Goal: Task Accomplishment & Management: Use online tool/utility

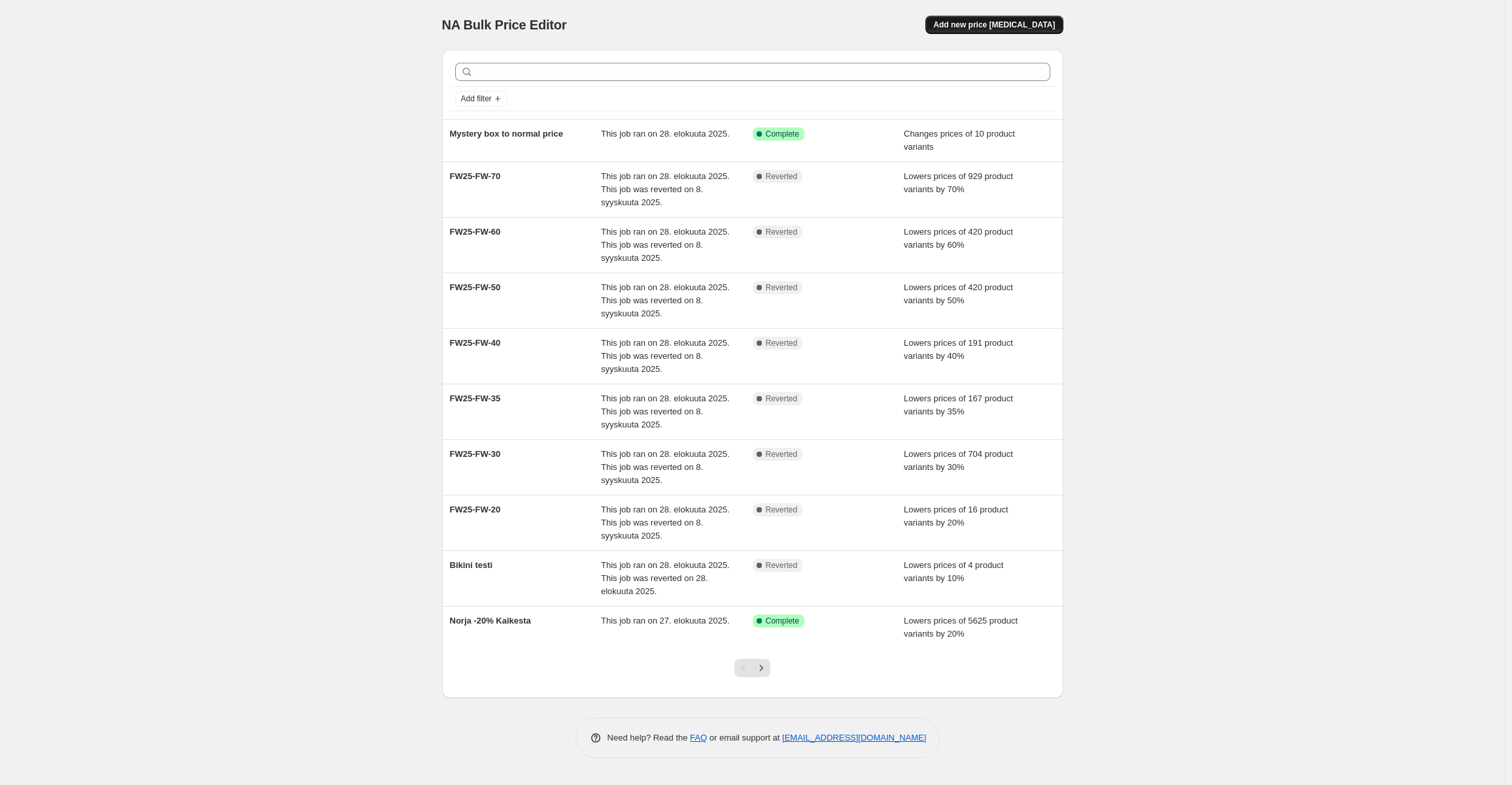
click at [1027, 21] on span "Add new price [MEDICAL_DATA]" at bounding box center [994, 25] width 122 height 11
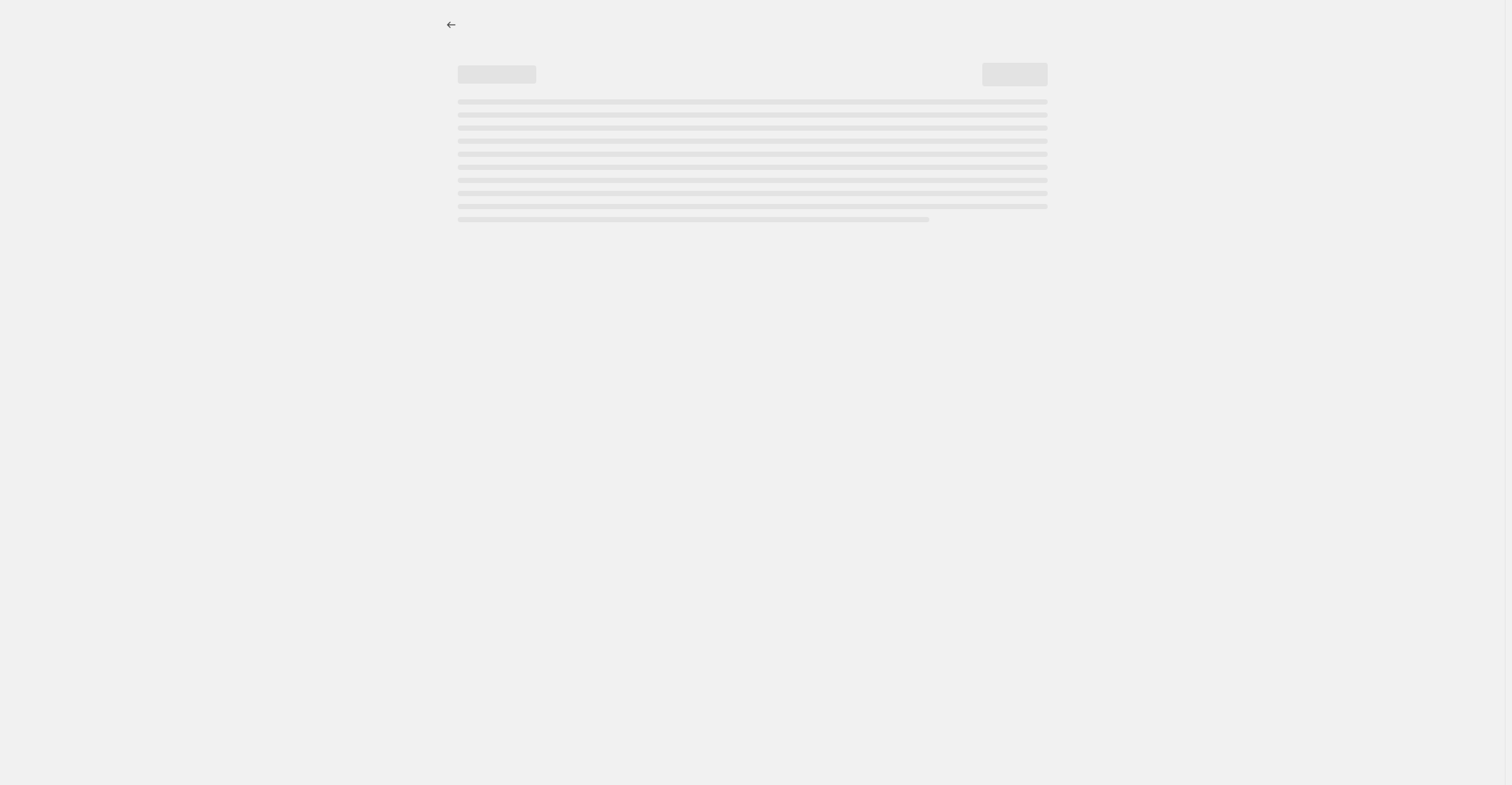
select select "percentage"
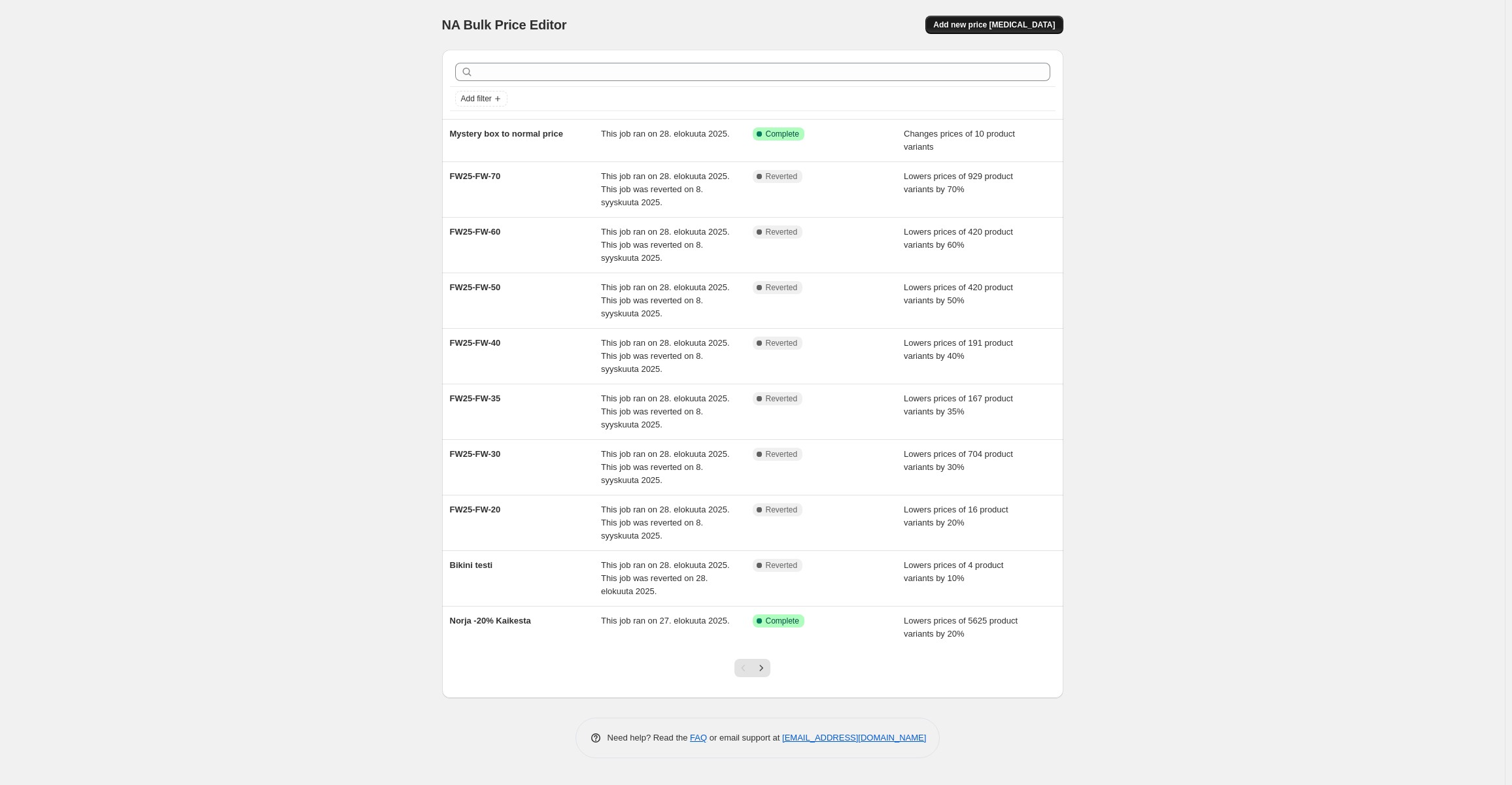
click at [1012, 19] on button "Add new price [MEDICAL_DATA]" at bounding box center [994, 25] width 137 height 19
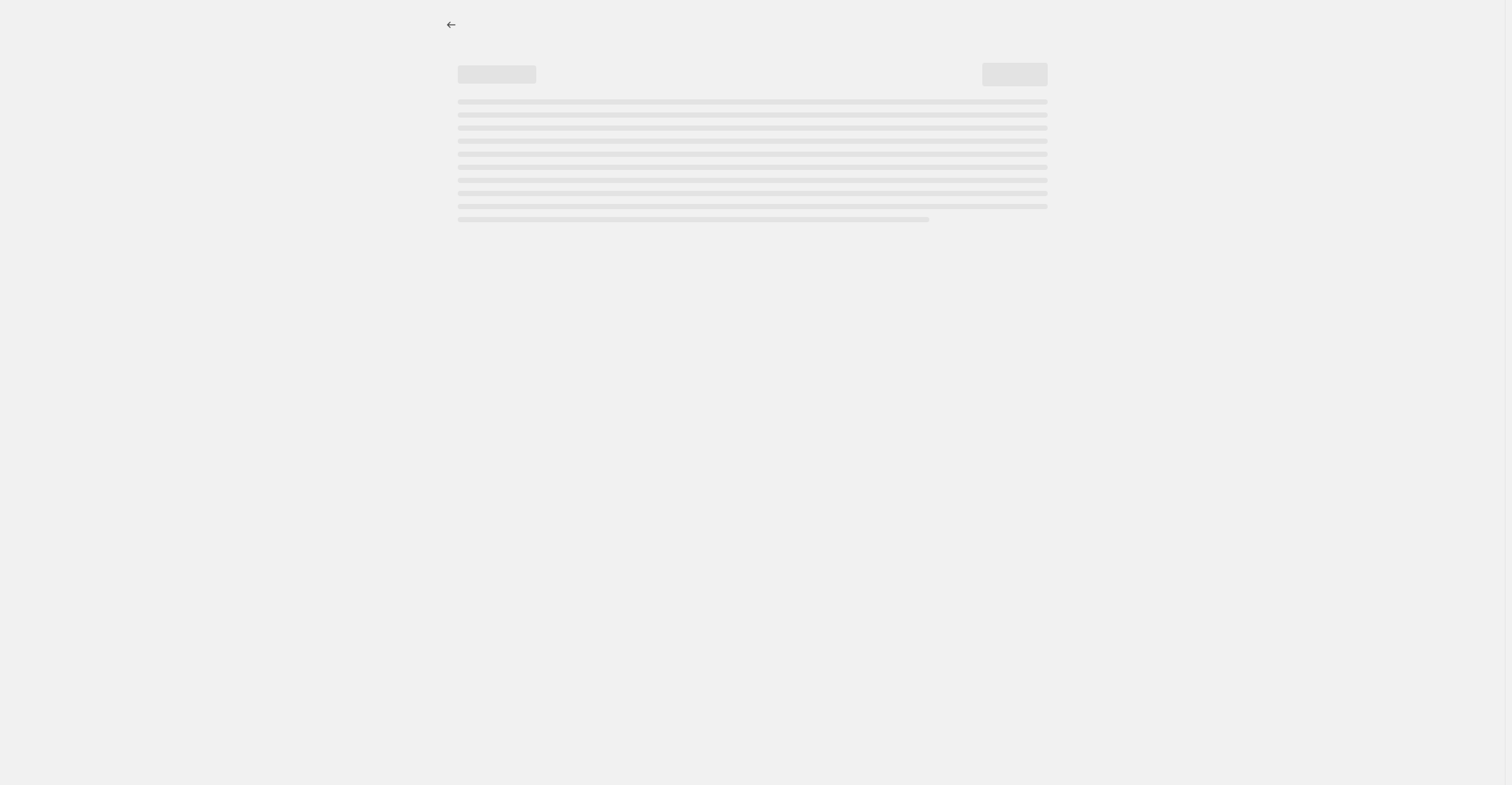
select select "percentage"
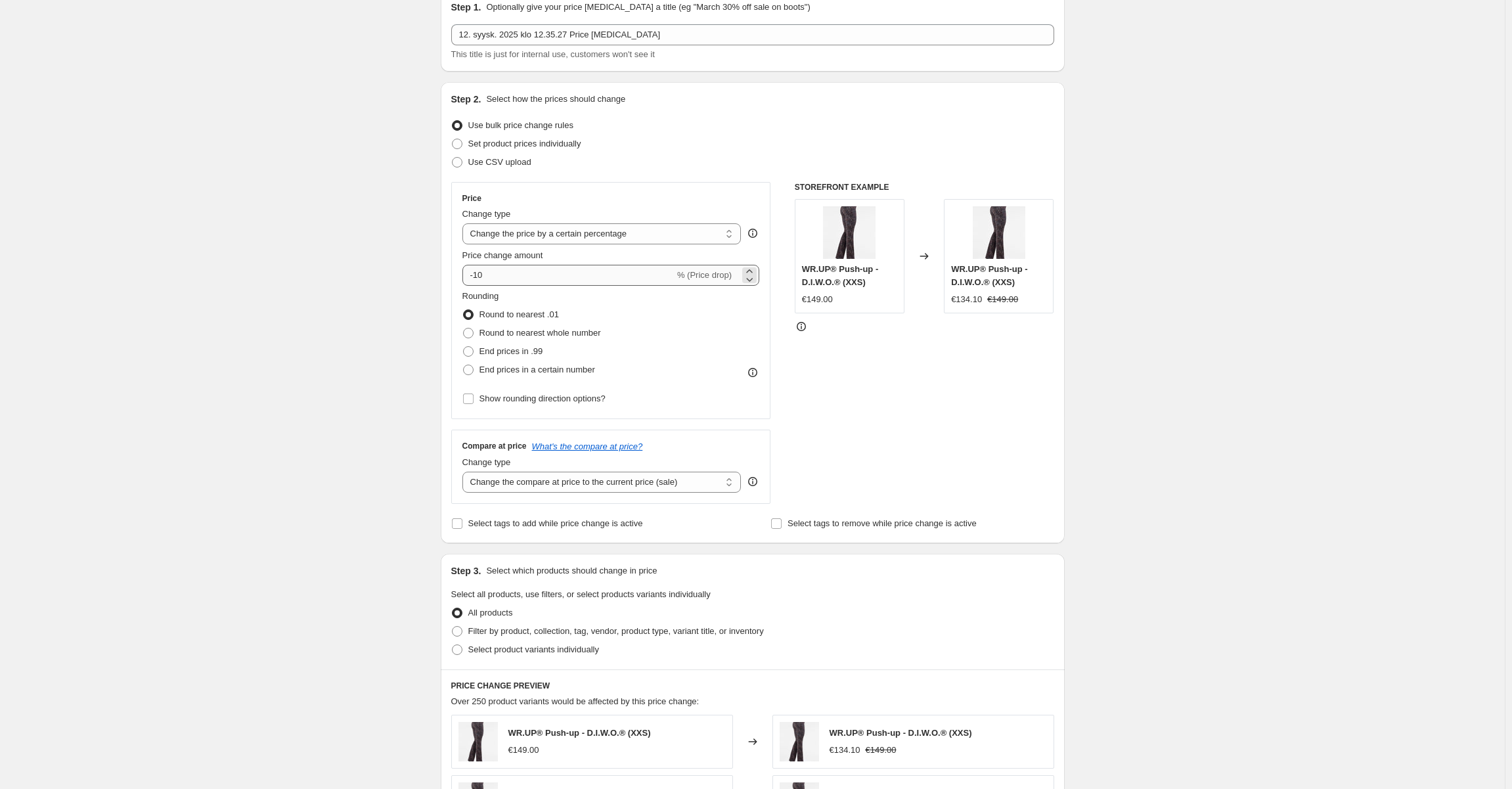
scroll to position [132, 0]
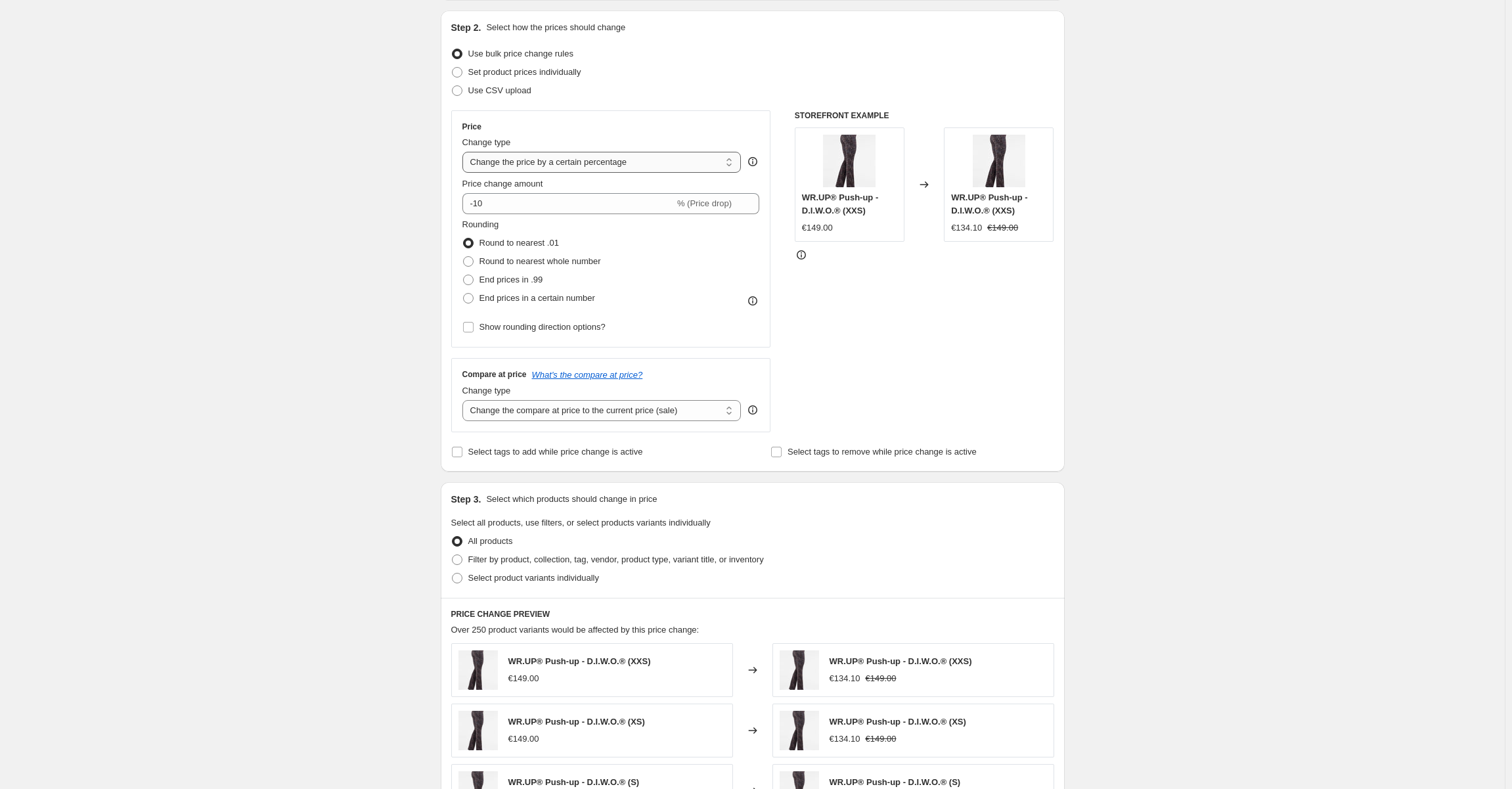
click at [571, 152] on select "Change the price to a certain amount Change the price by a certain amount Chang…" at bounding box center [602, 162] width 279 height 21
click at [361, 150] on div "Create new price change job. This page is ready Create new price change job Dra…" at bounding box center [752, 561] width 1505 height 1387
click at [499, 202] on input "-10" at bounding box center [568, 204] width 212 height 21
click at [499, 202] on input "-10" at bounding box center [568, 204] width 212 height 21
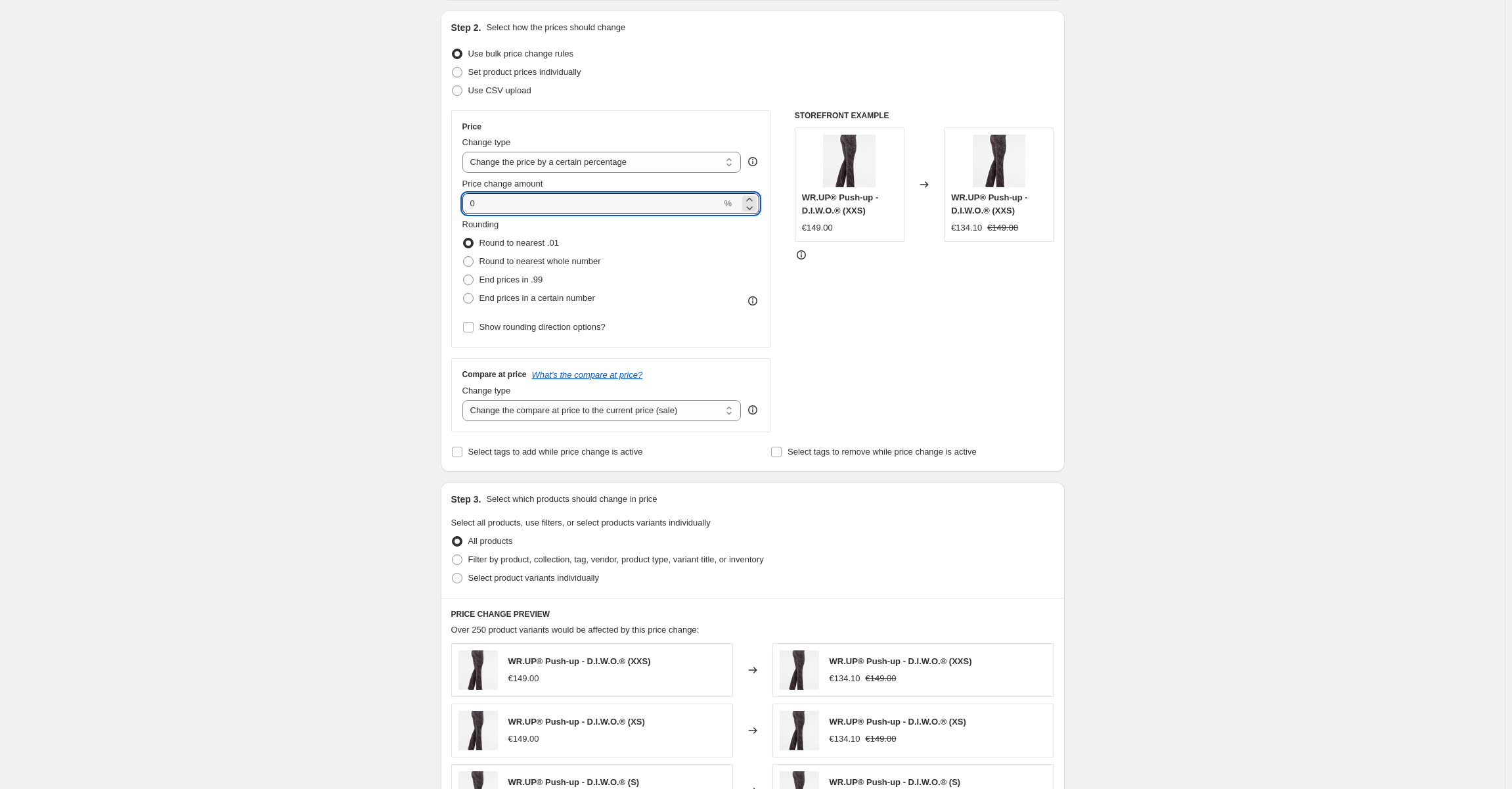
type input "0"
click at [296, 257] on div "Create new price change job. This page is ready Create new price change job Dra…" at bounding box center [752, 561] width 1505 height 1387
click at [471, 265] on span at bounding box center [468, 261] width 11 height 11
click at [463, 257] on input "Round to nearest whole number" at bounding box center [463, 256] width 1 height 1
radio input "true"
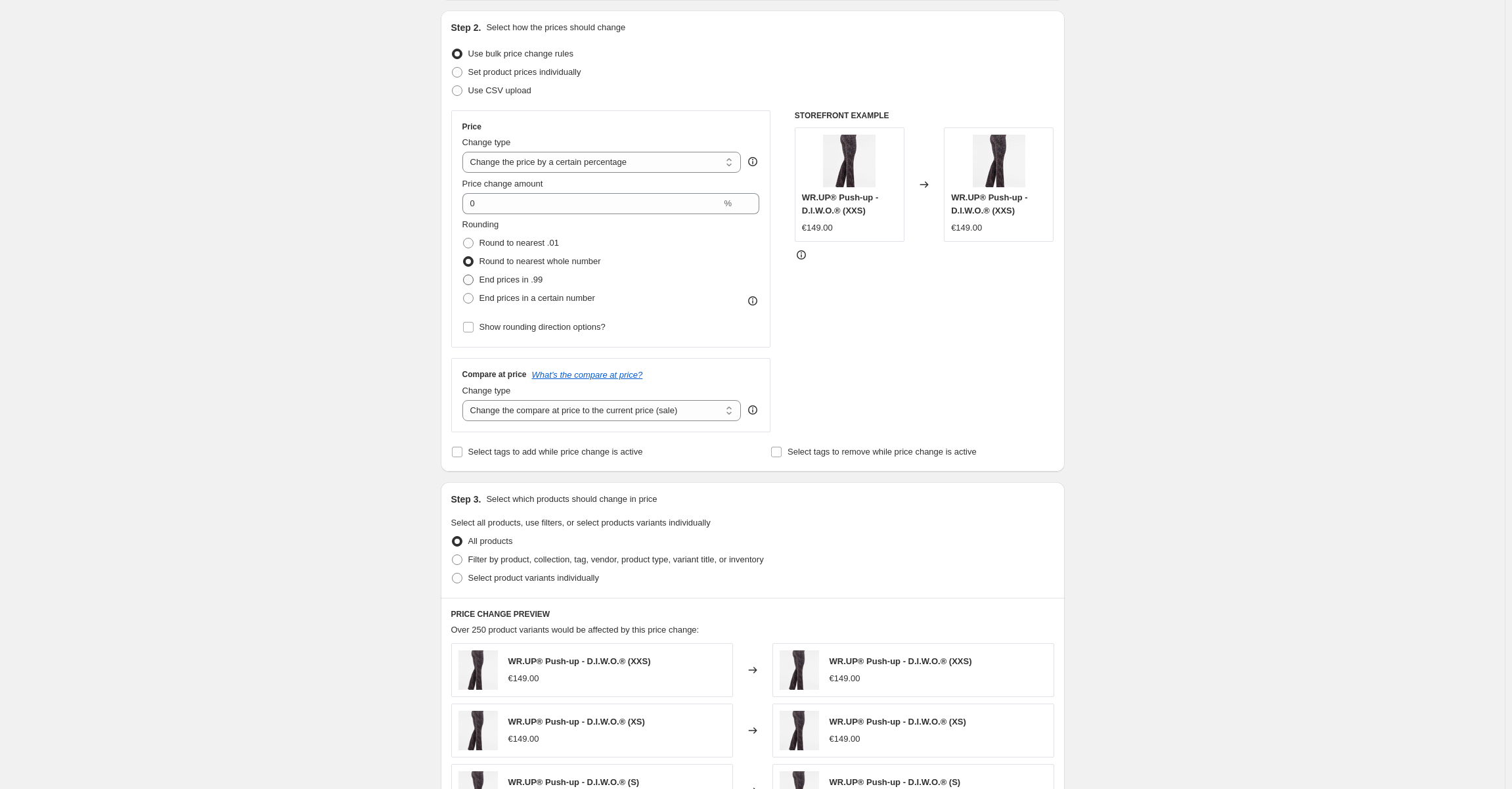
click at [472, 277] on span at bounding box center [468, 280] width 11 height 11
click at [463, 275] on input "End prices in .99" at bounding box center [463, 275] width 1 height 1
radio input "true"
click at [469, 298] on span at bounding box center [468, 299] width 11 height 11
click at [463, 294] on input "End prices in a certain number" at bounding box center [463, 293] width 1 height 1
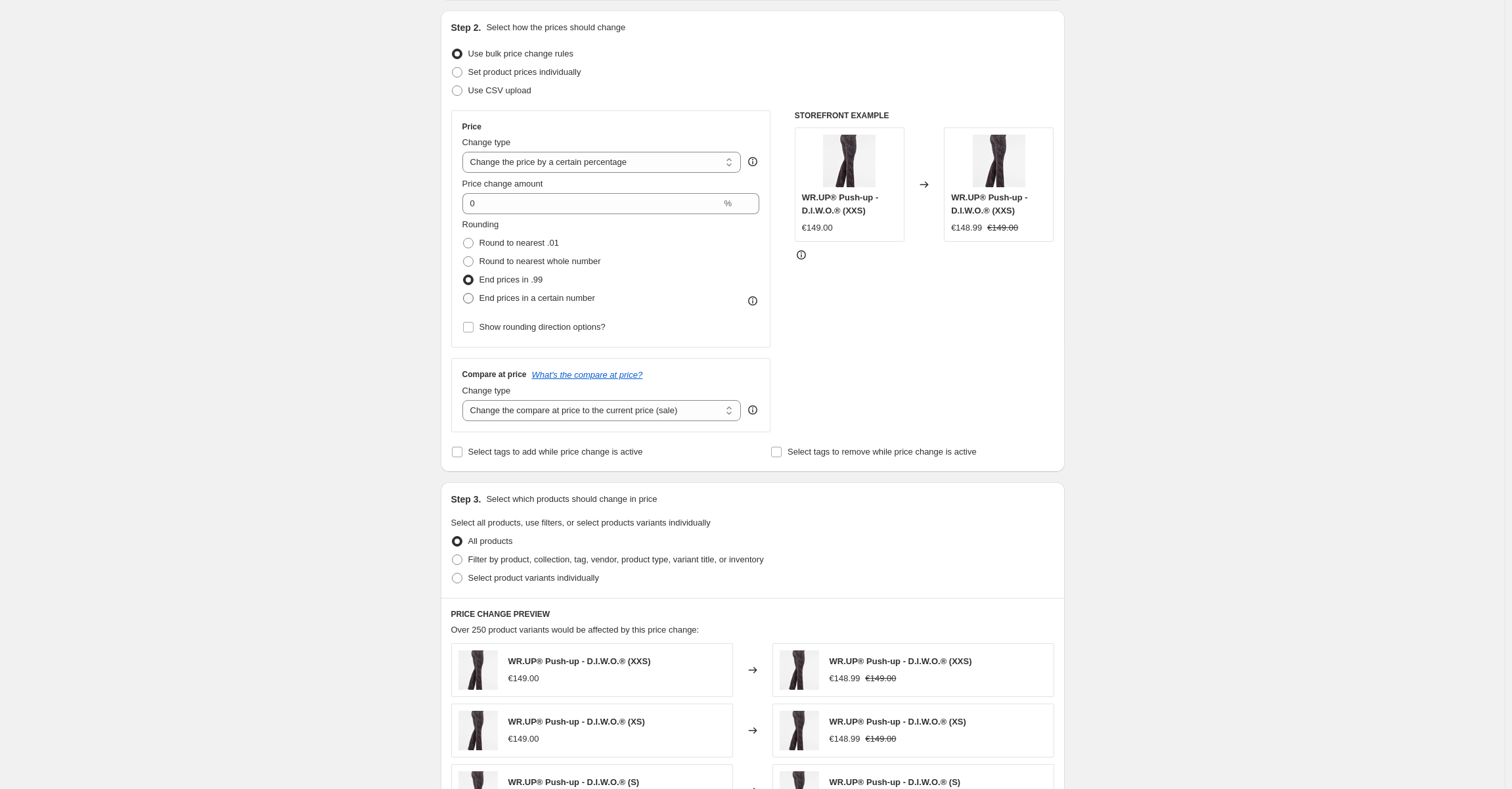
radio input "true"
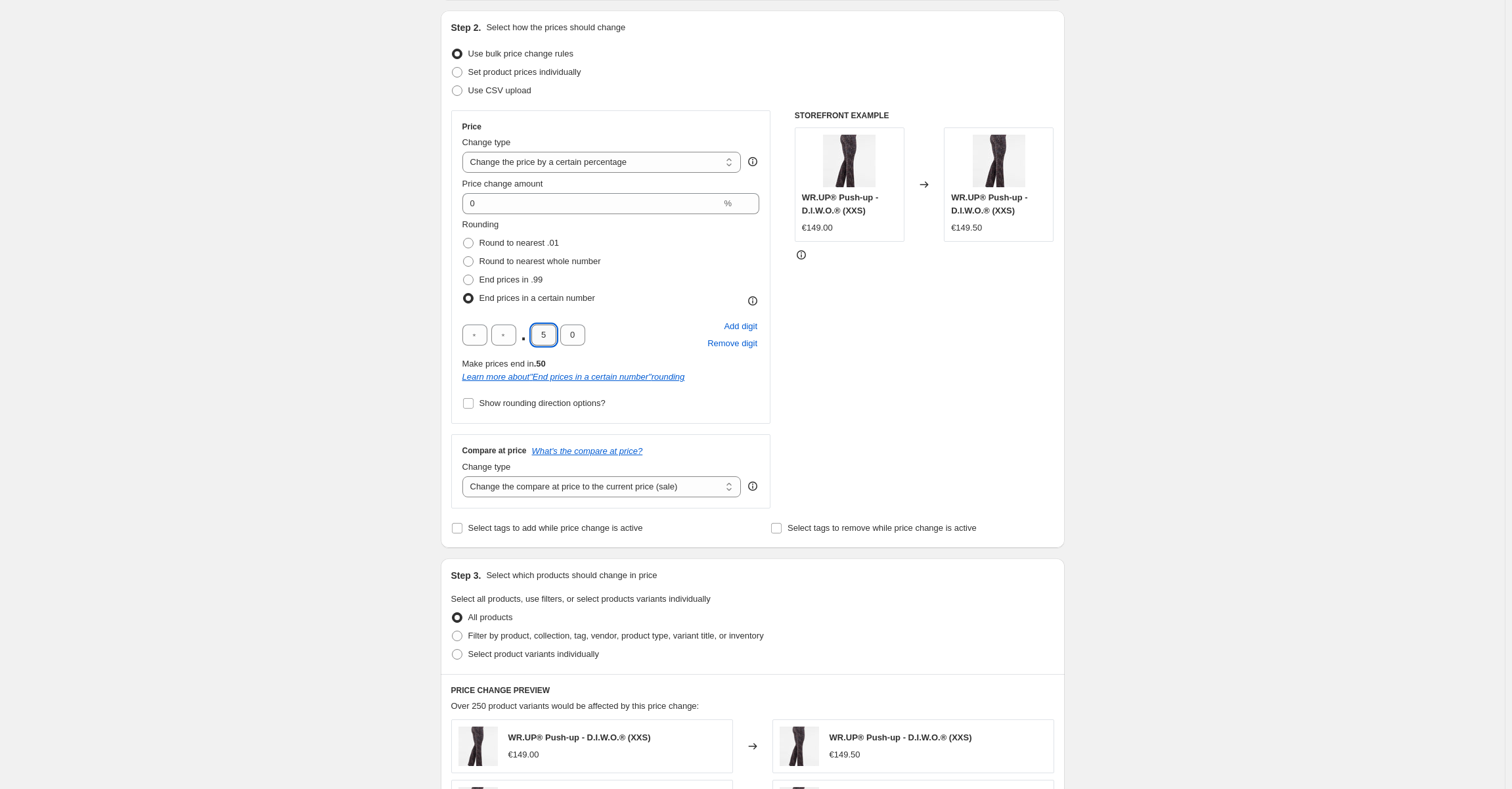
click at [541, 336] on input "5" at bounding box center [544, 335] width 25 height 21
click at [501, 335] on input "text" at bounding box center [504, 335] width 25 height 21
click at [474, 334] on input "text" at bounding box center [475, 335] width 25 height 21
click at [507, 333] on input "text" at bounding box center [504, 335] width 25 height 21
type input "0"
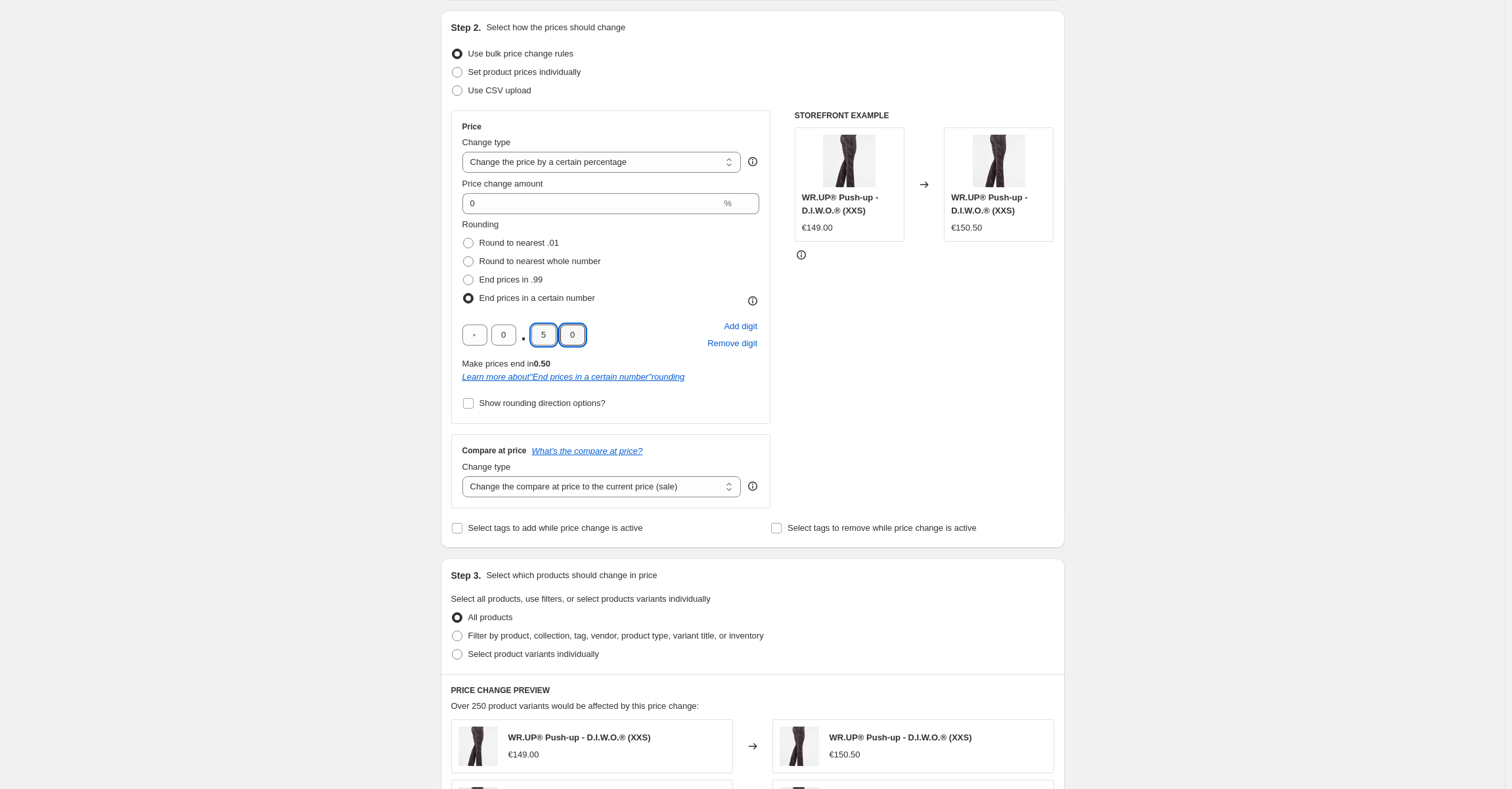
click at [547, 337] on input "5" at bounding box center [544, 335] width 25 height 21
click at [546, 337] on input "5" at bounding box center [544, 335] width 25 height 21
type input "0"
click at [1018, 317] on div "STOREFRONT EXAMPLE WR.UP® Push-up - D.I.W.O.® (XXS) €149.00 Changed to WR.UP® P…" at bounding box center [924, 309] width 259 height 398
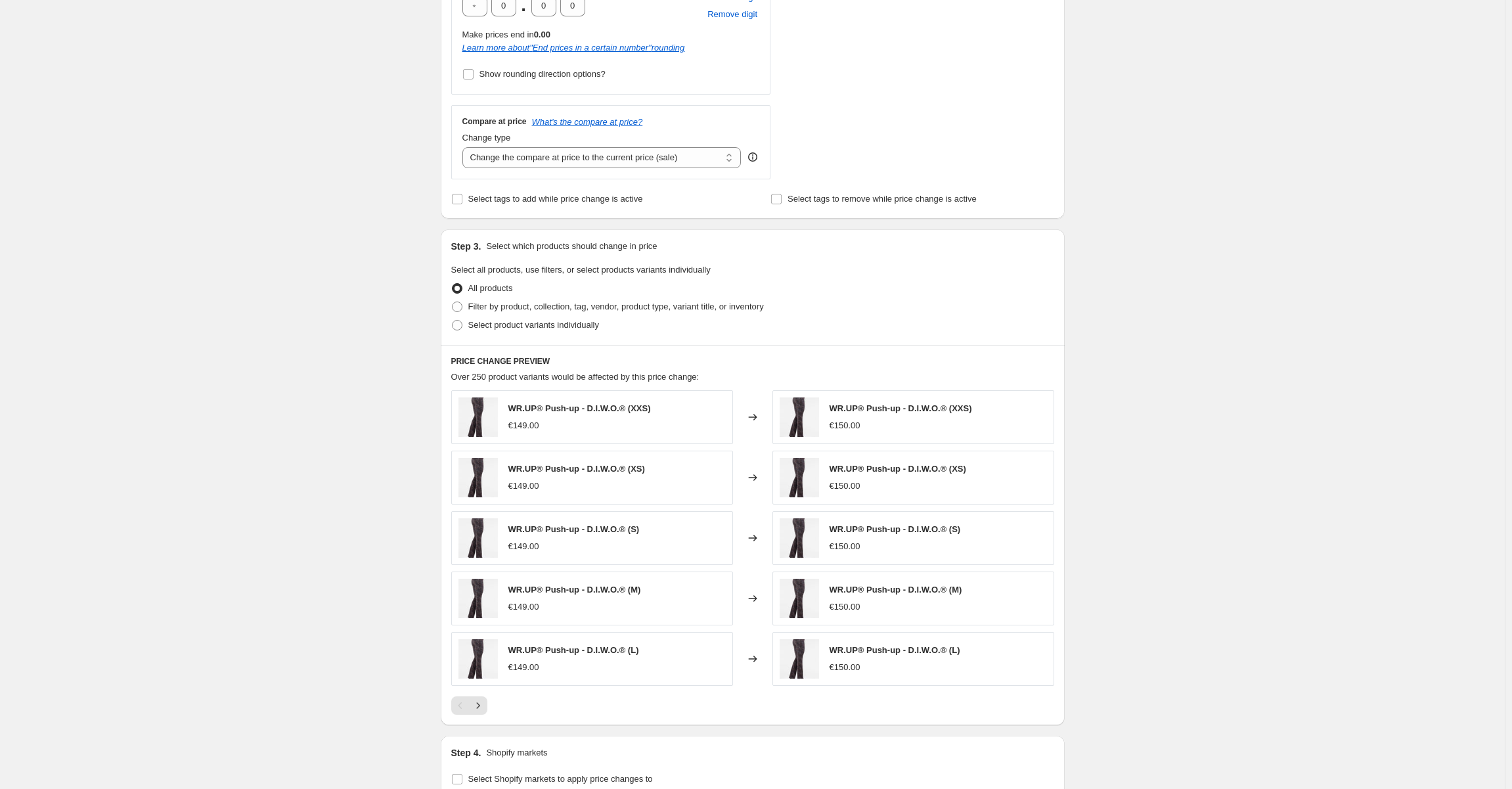
scroll to position [671, 0]
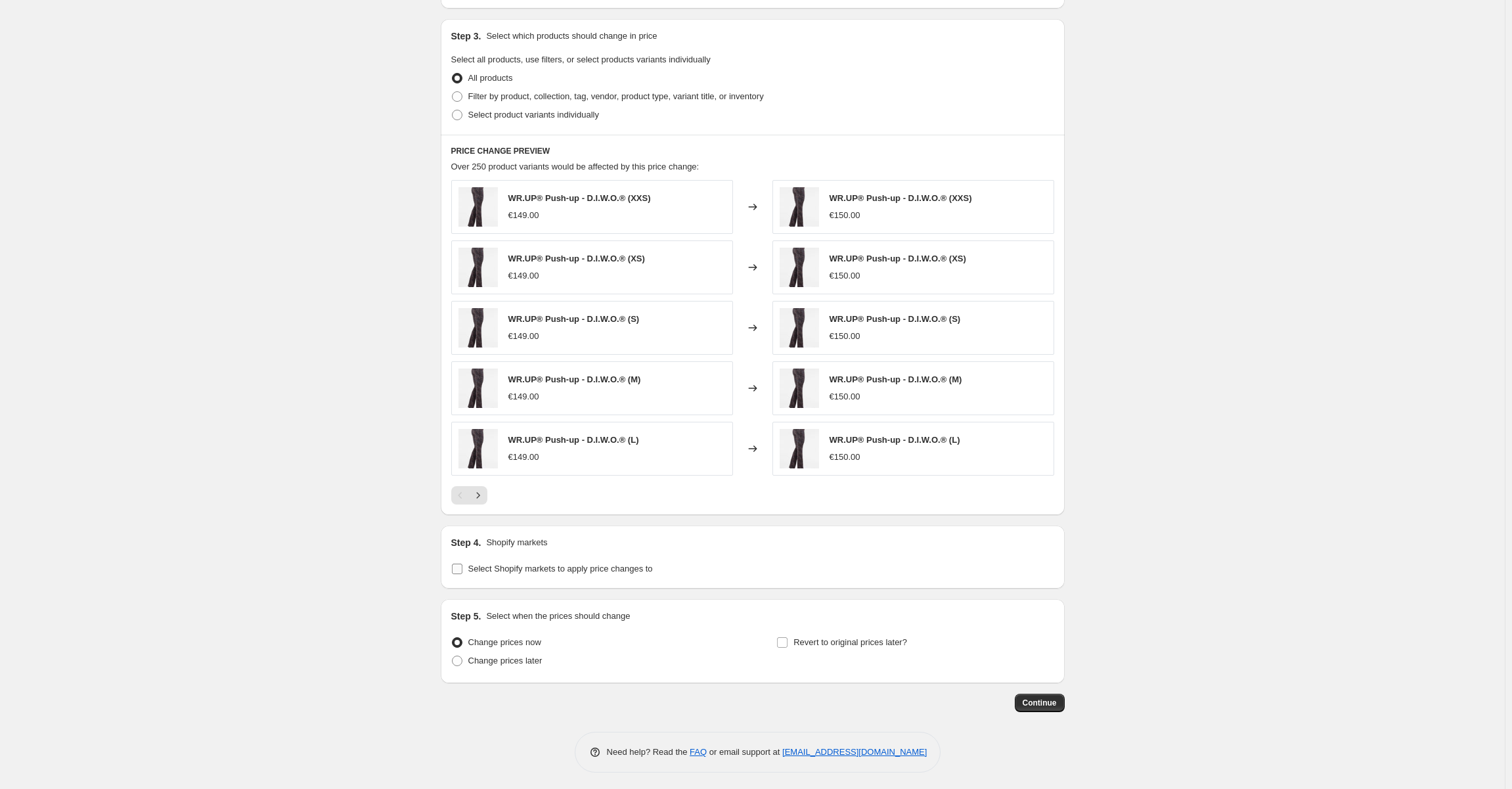
click at [462, 560] on label "Select Shopify markets to apply price changes to" at bounding box center [552, 569] width 201 height 19
click at [462, 564] on input "Select Shopify markets to apply price changes to" at bounding box center [457, 569] width 11 height 11
checkbox input "true"
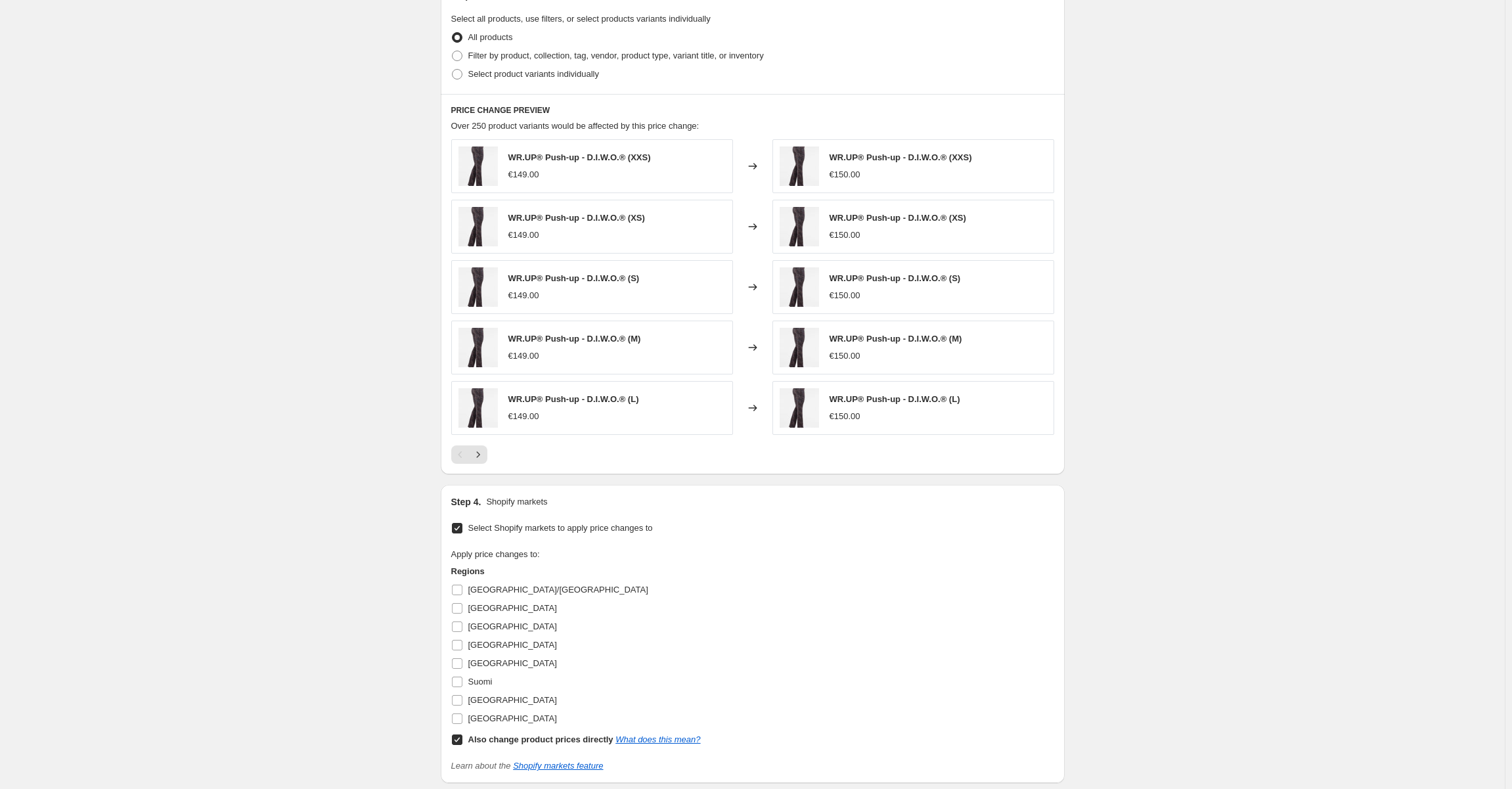
scroll to position [802, 0]
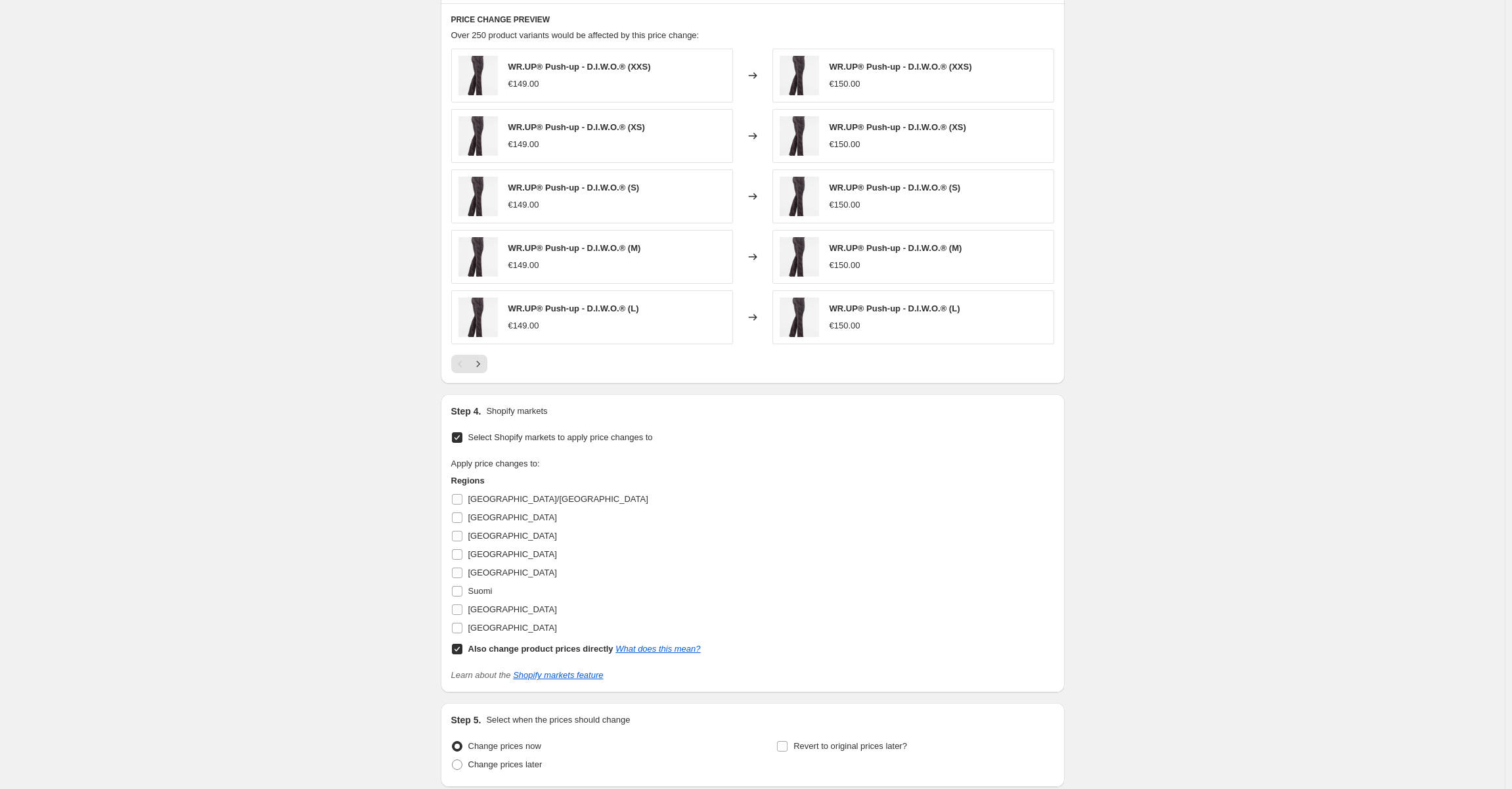
click at [461, 646] on input "Also change product prices directly What does this mean?" at bounding box center [457, 649] width 11 height 11
checkbox input "false"
click at [456, 536] on input "Norway" at bounding box center [457, 536] width 11 height 11
checkbox input "true"
click at [459, 518] on input "Denmark" at bounding box center [457, 518] width 11 height 11
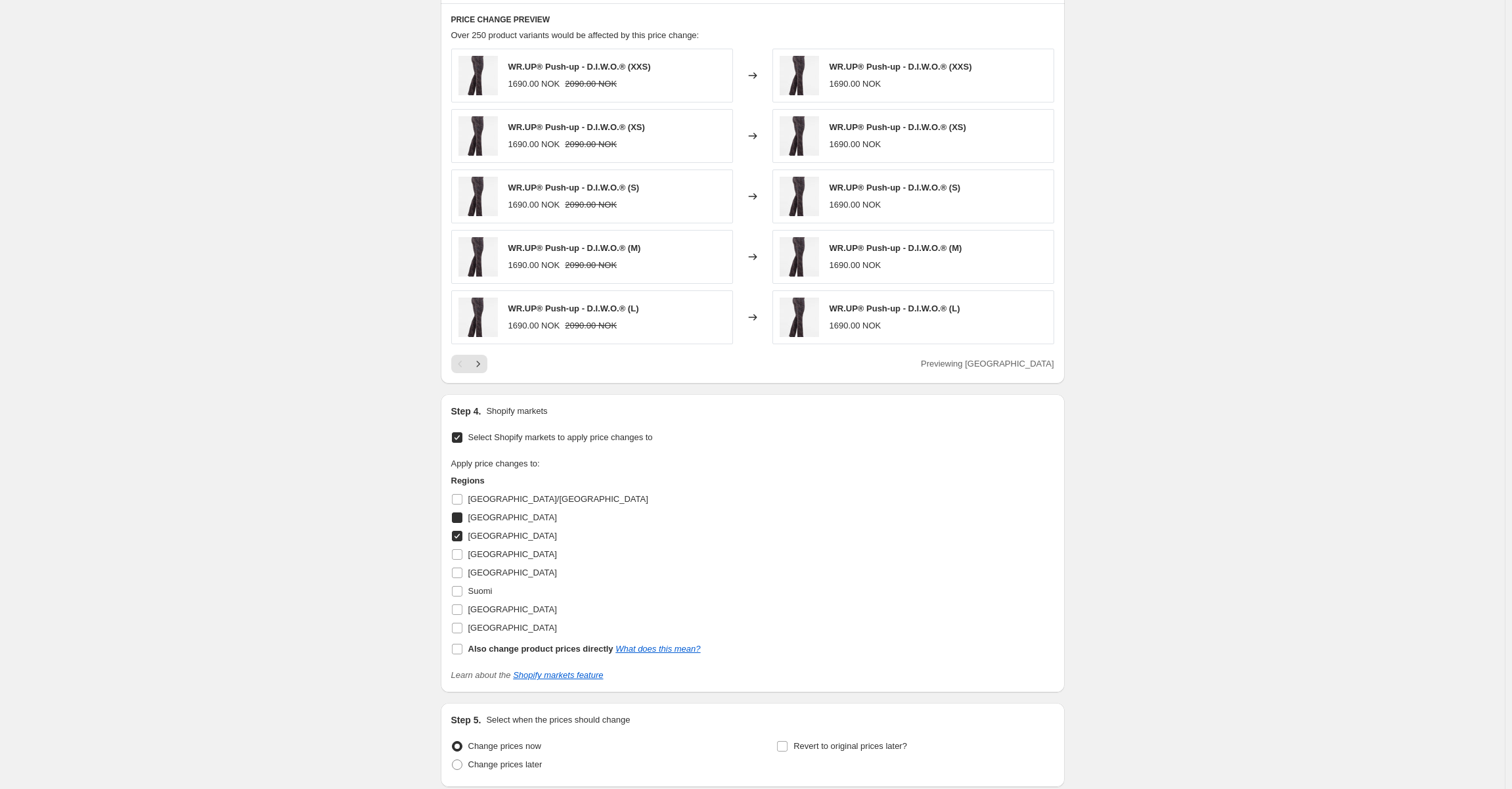
checkbox input "true"
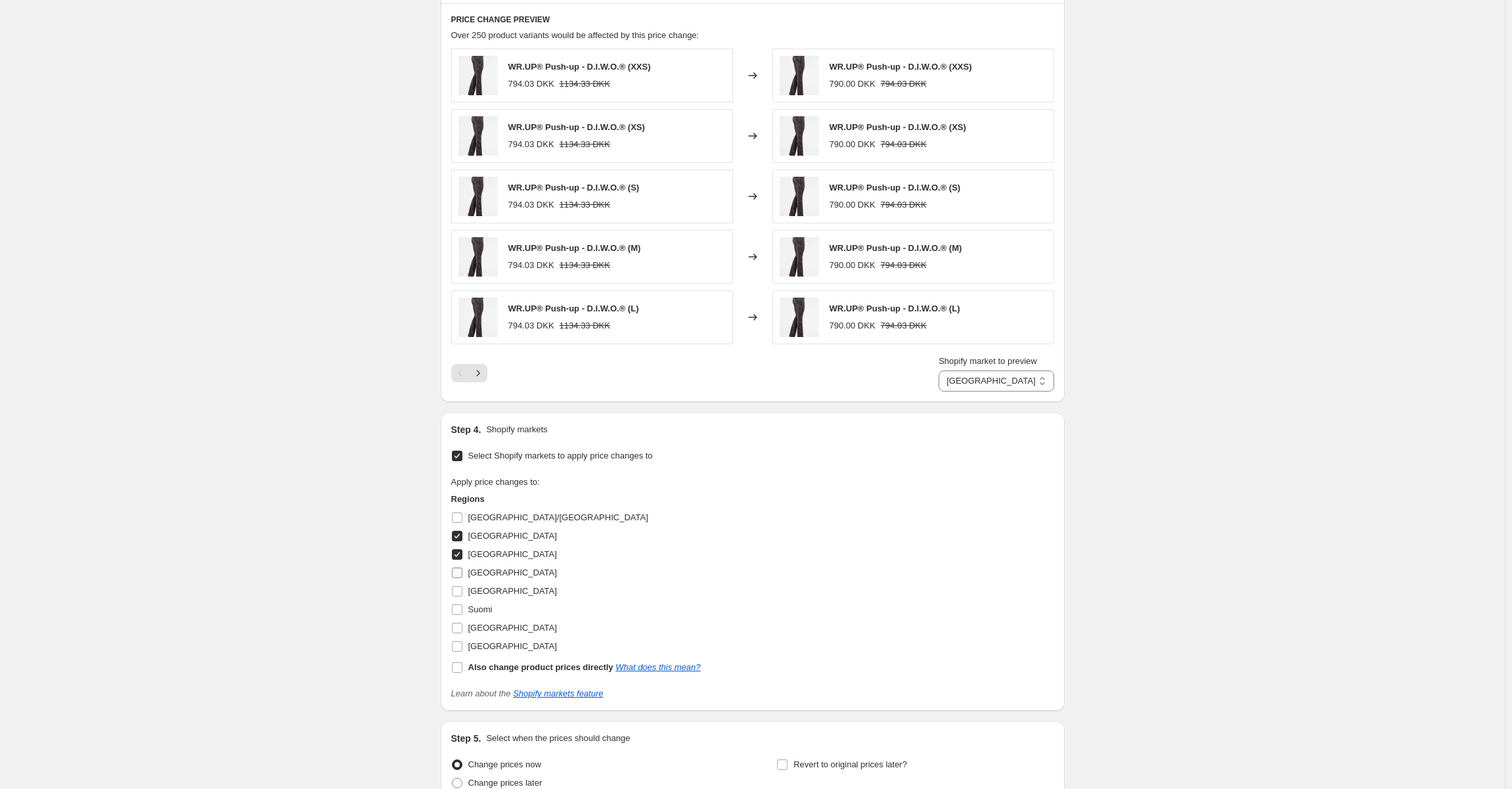
click at [459, 571] on input "Poland" at bounding box center [457, 573] width 11 height 11
checkbox input "true"
click at [459, 591] on input "SWEDEN" at bounding box center [457, 591] width 11 height 11
checkbox input "true"
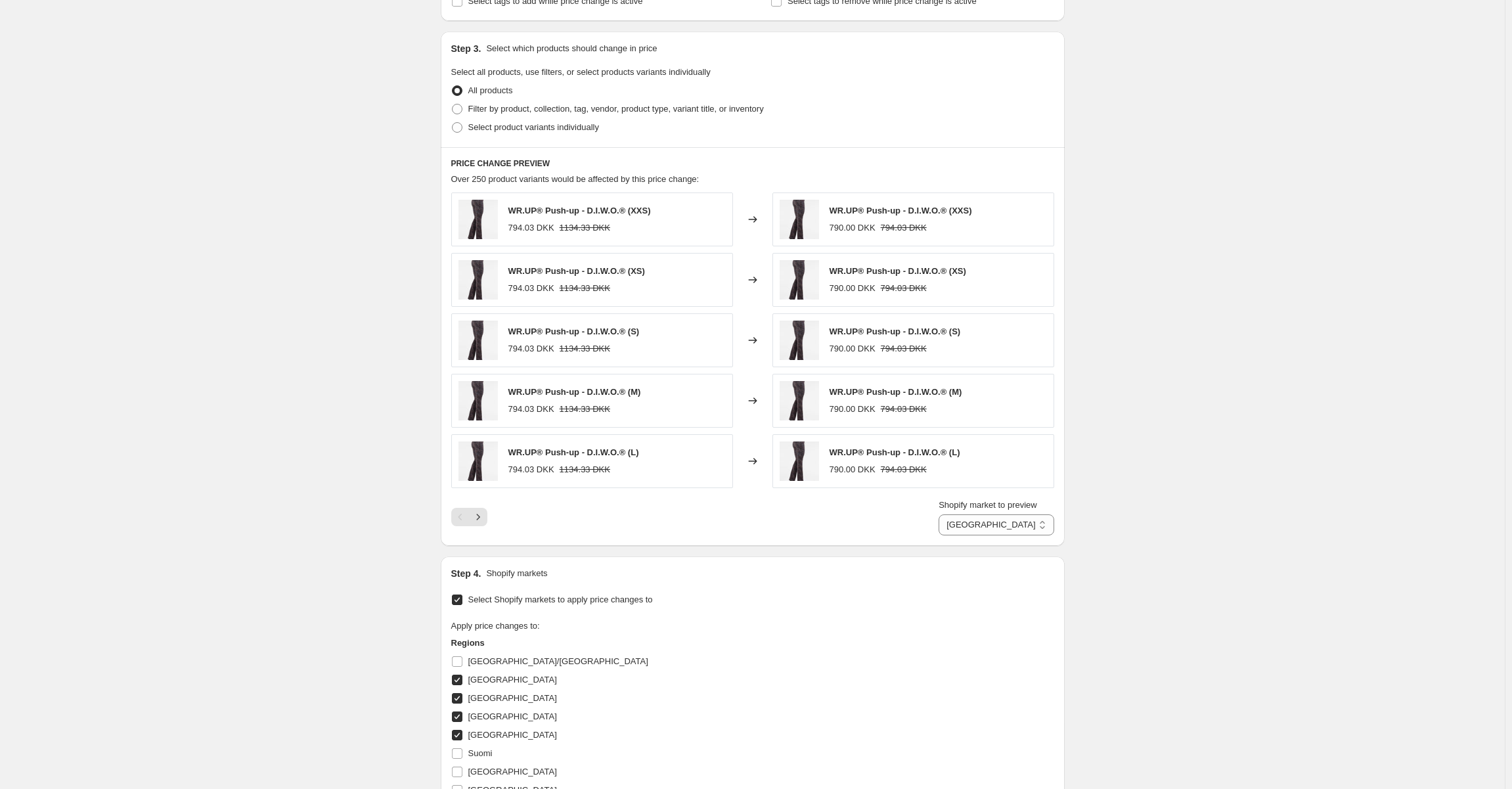
scroll to position [540, 0]
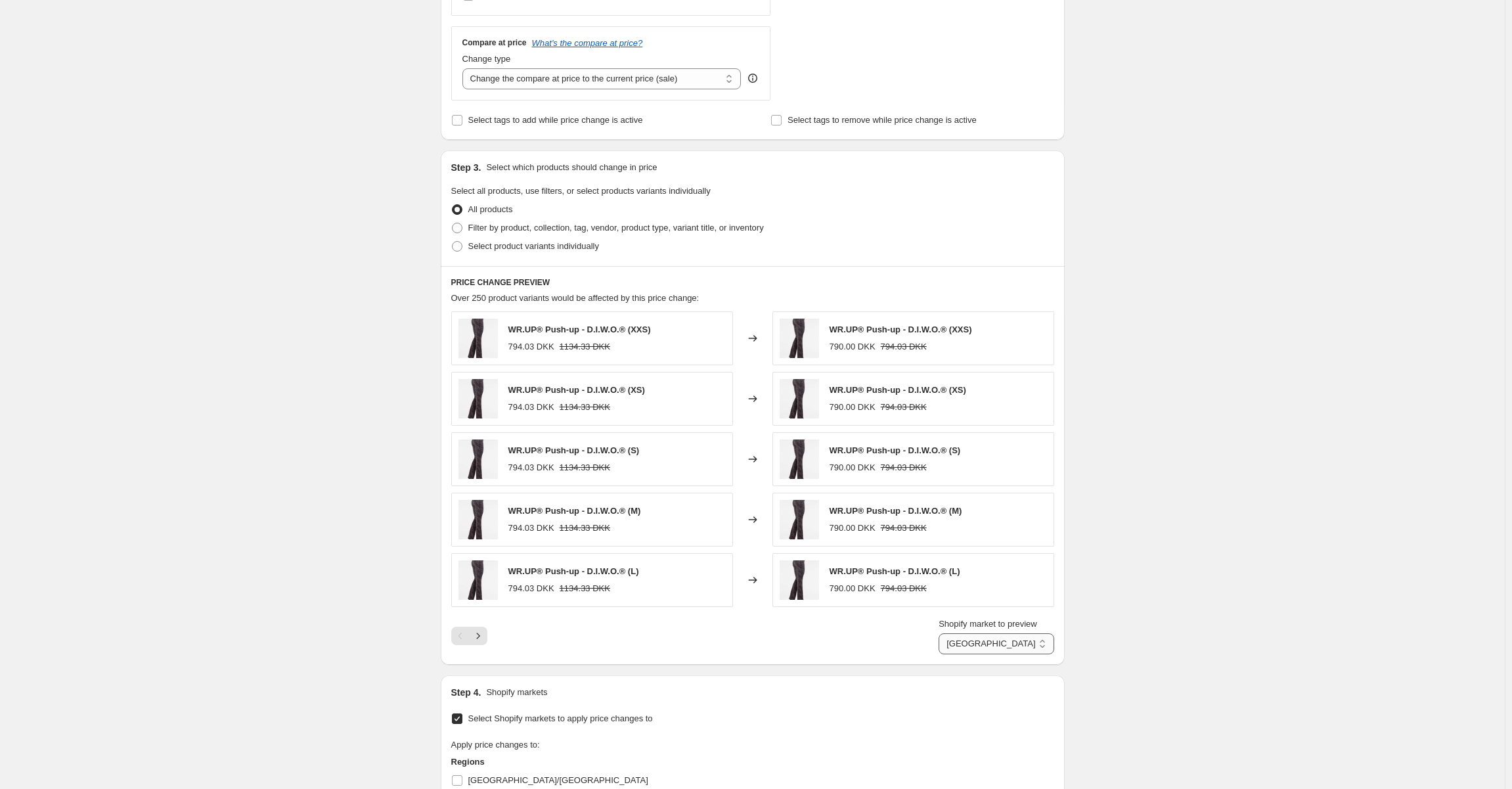
click at [1030, 647] on select "Denmark Norway Poland SWEDEN" at bounding box center [996, 644] width 115 height 21
click at [958, 633] on select "Denmark Norway Poland SWEDEN" at bounding box center [996, 644] width 115 height 21
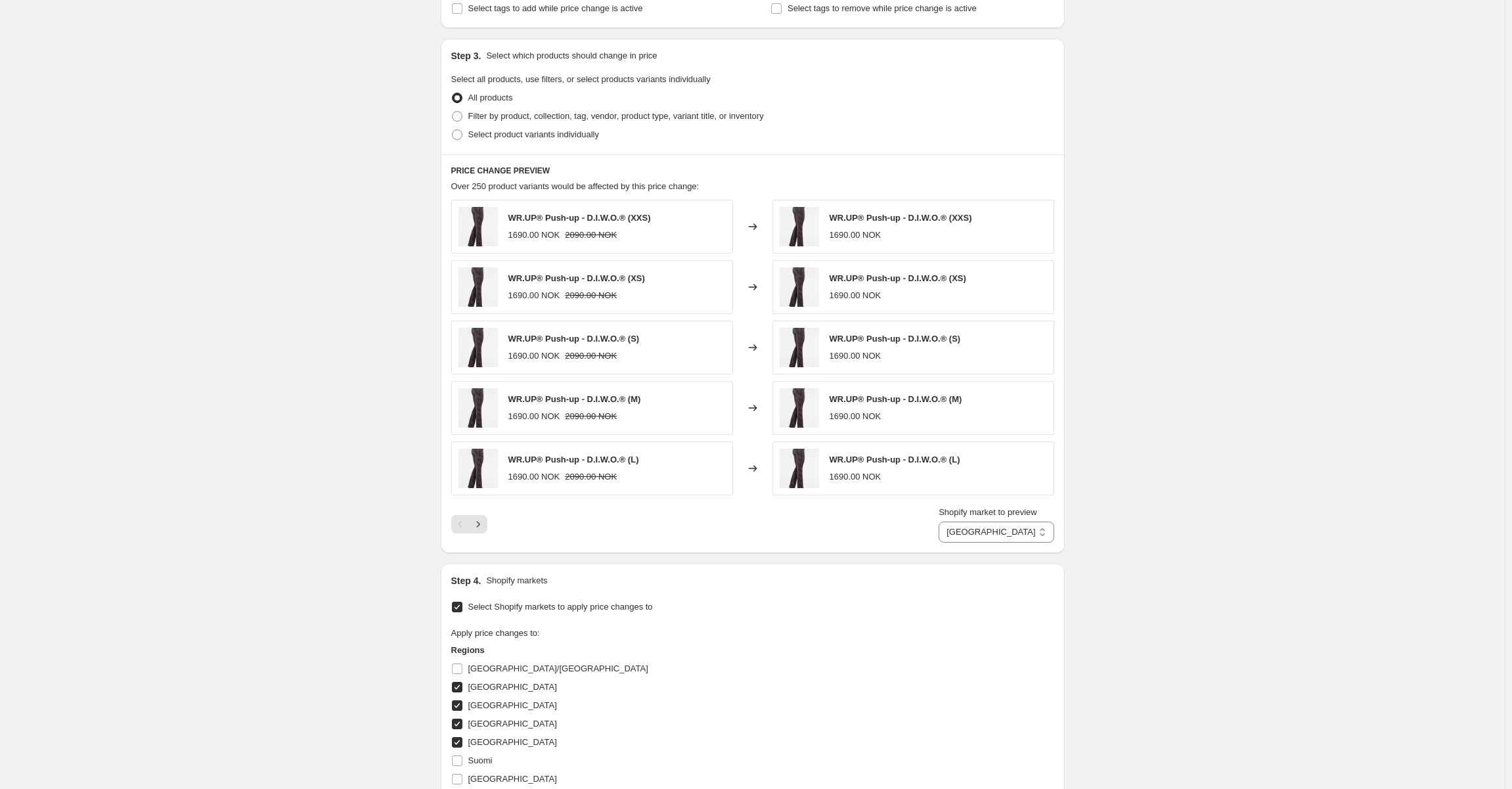
scroll to position [736, 0]
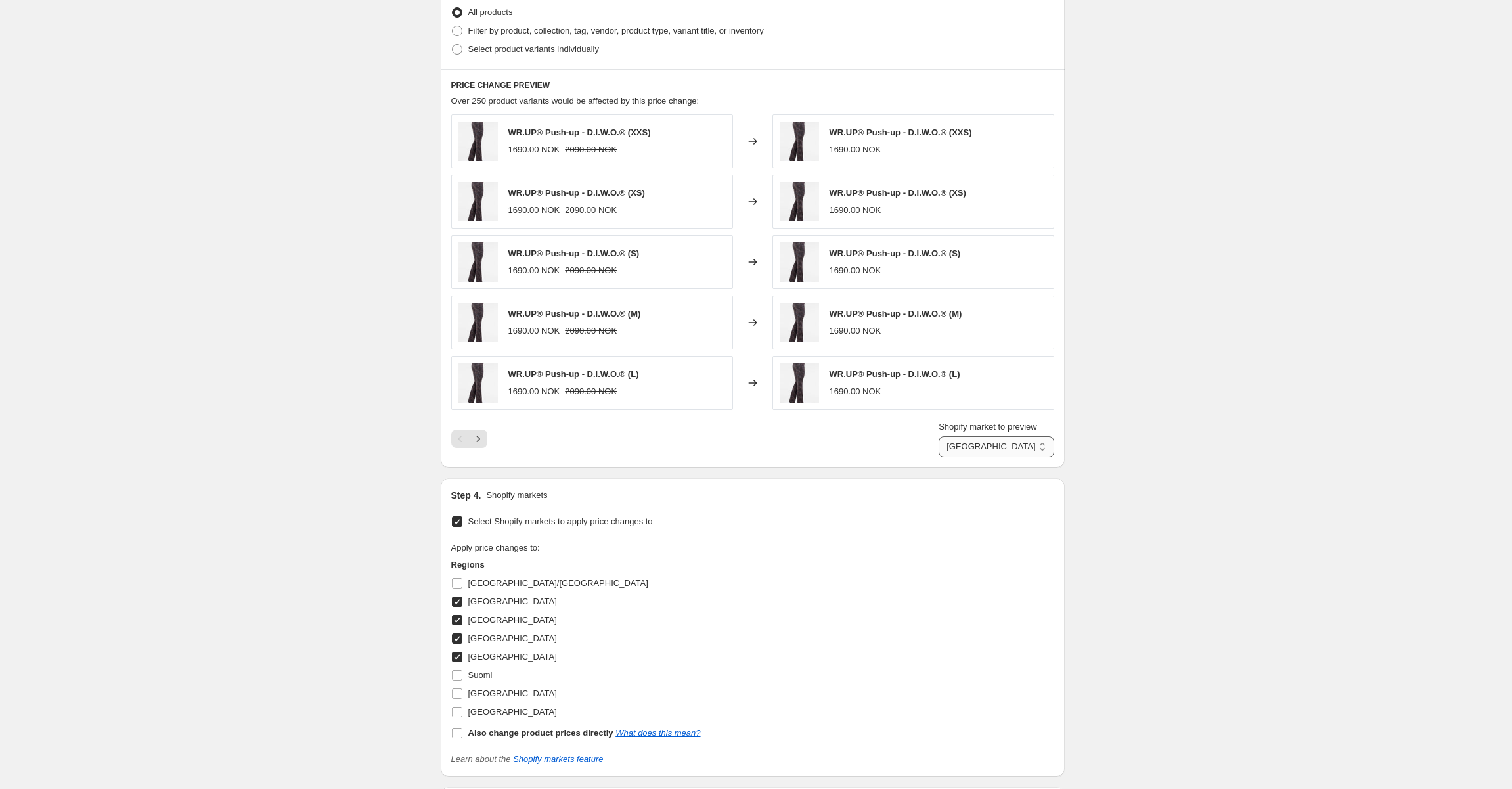
drag, startPoint x: 1031, startPoint y: 446, endPoint x: 1031, endPoint y: 454, distance: 8.0
click at [1031, 446] on select "Denmark Norway Poland SWEDEN" at bounding box center [996, 447] width 115 height 21
click at [958, 436] on select "Denmark Norway Poland SWEDEN" at bounding box center [996, 447] width 115 height 21
click at [1023, 456] on div "PRICE CHANGE PREVIEW Over 250 product variants would be affected by this price …" at bounding box center [753, 269] width 624 height 399
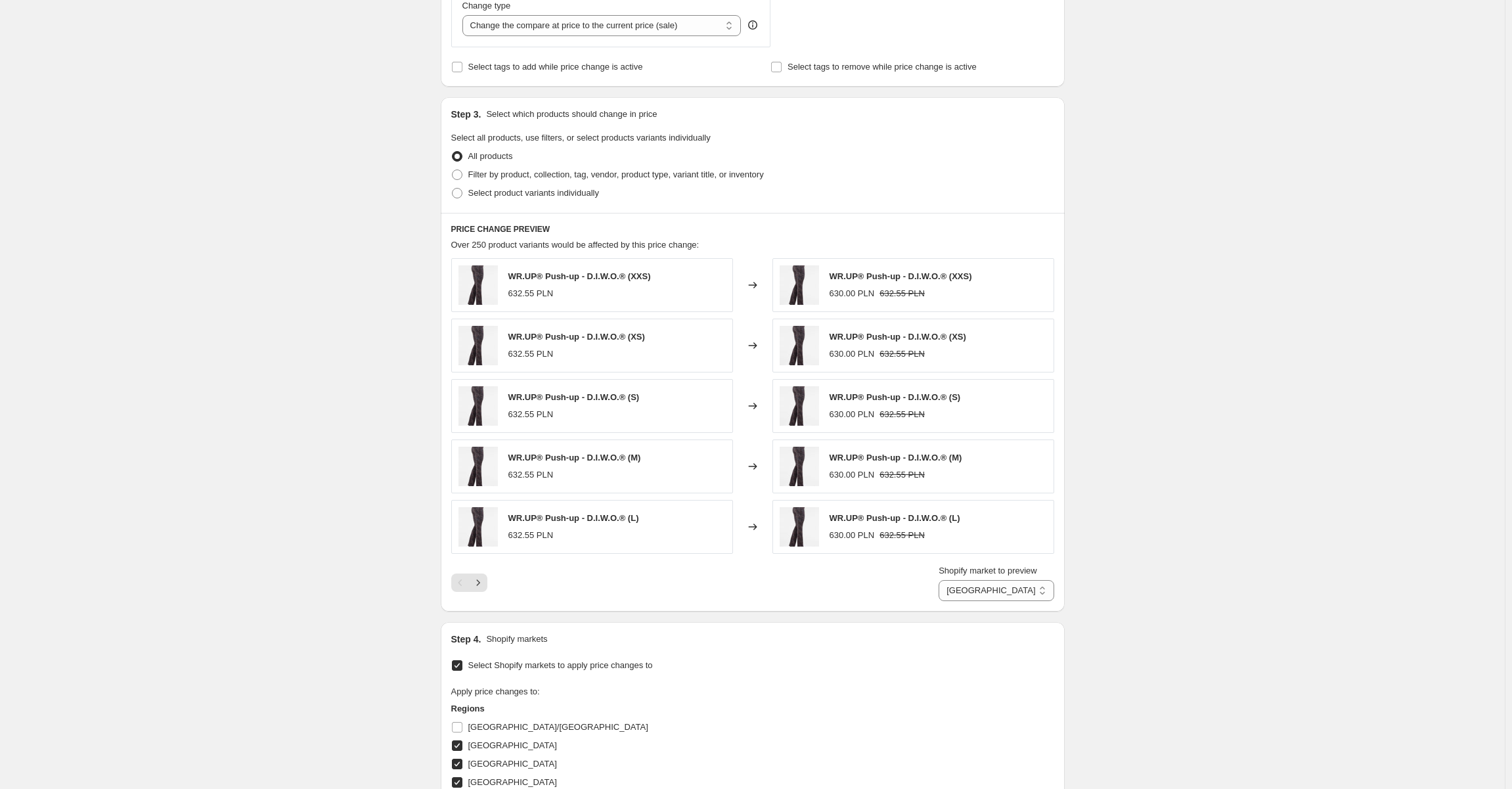
scroll to position [540, 0]
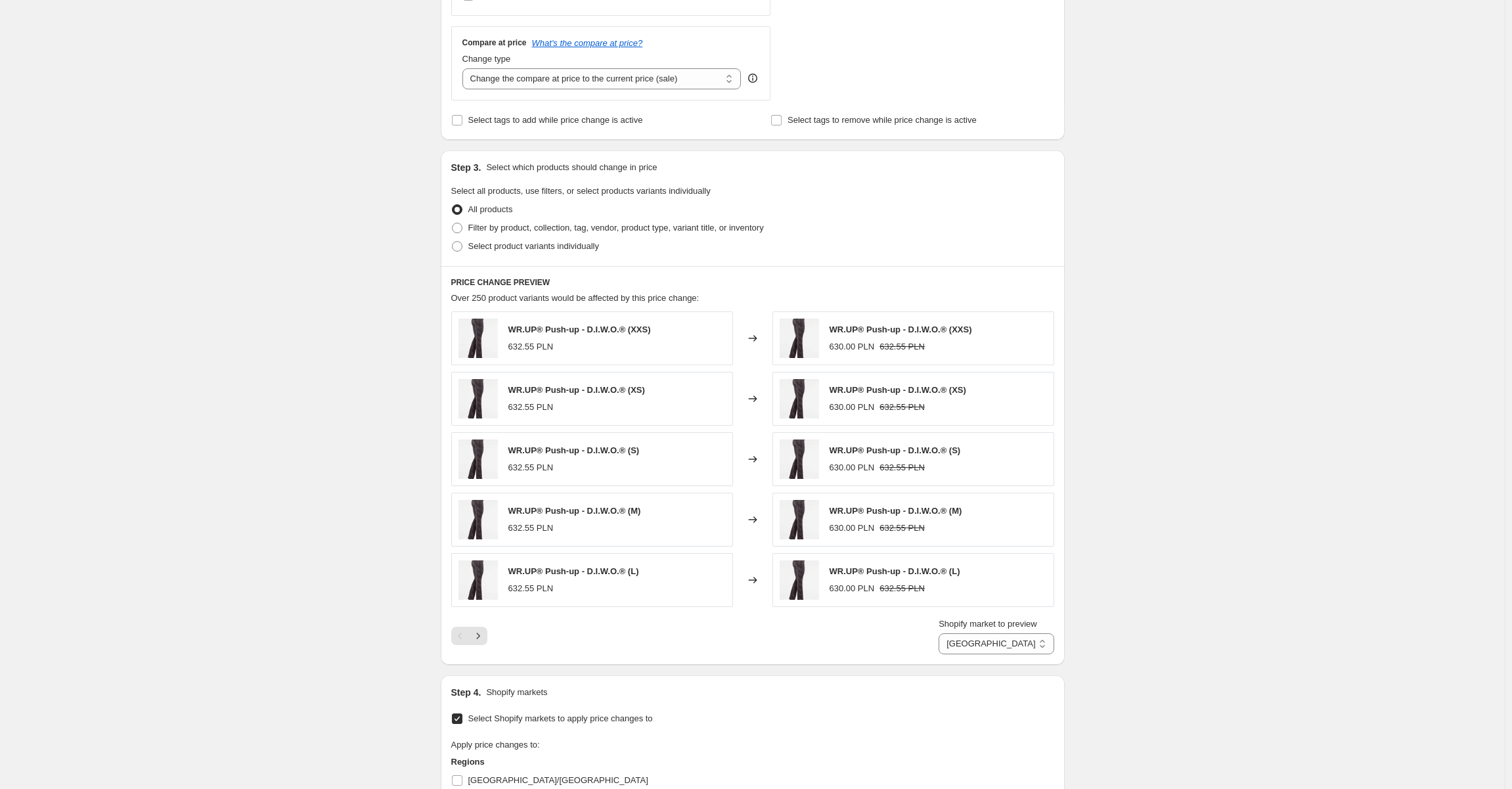
click at [1023, 629] on div "Shopify market to preview Denmark Norway Poland SWEDEN Poland" at bounding box center [996, 636] width 115 height 37
click at [1025, 639] on select "Denmark Norway Poland SWEDEN" at bounding box center [996, 644] width 115 height 21
select select "99453862212"
click at [958, 633] on select "Denmark Norway Poland SWEDEN" at bounding box center [996, 644] width 115 height 21
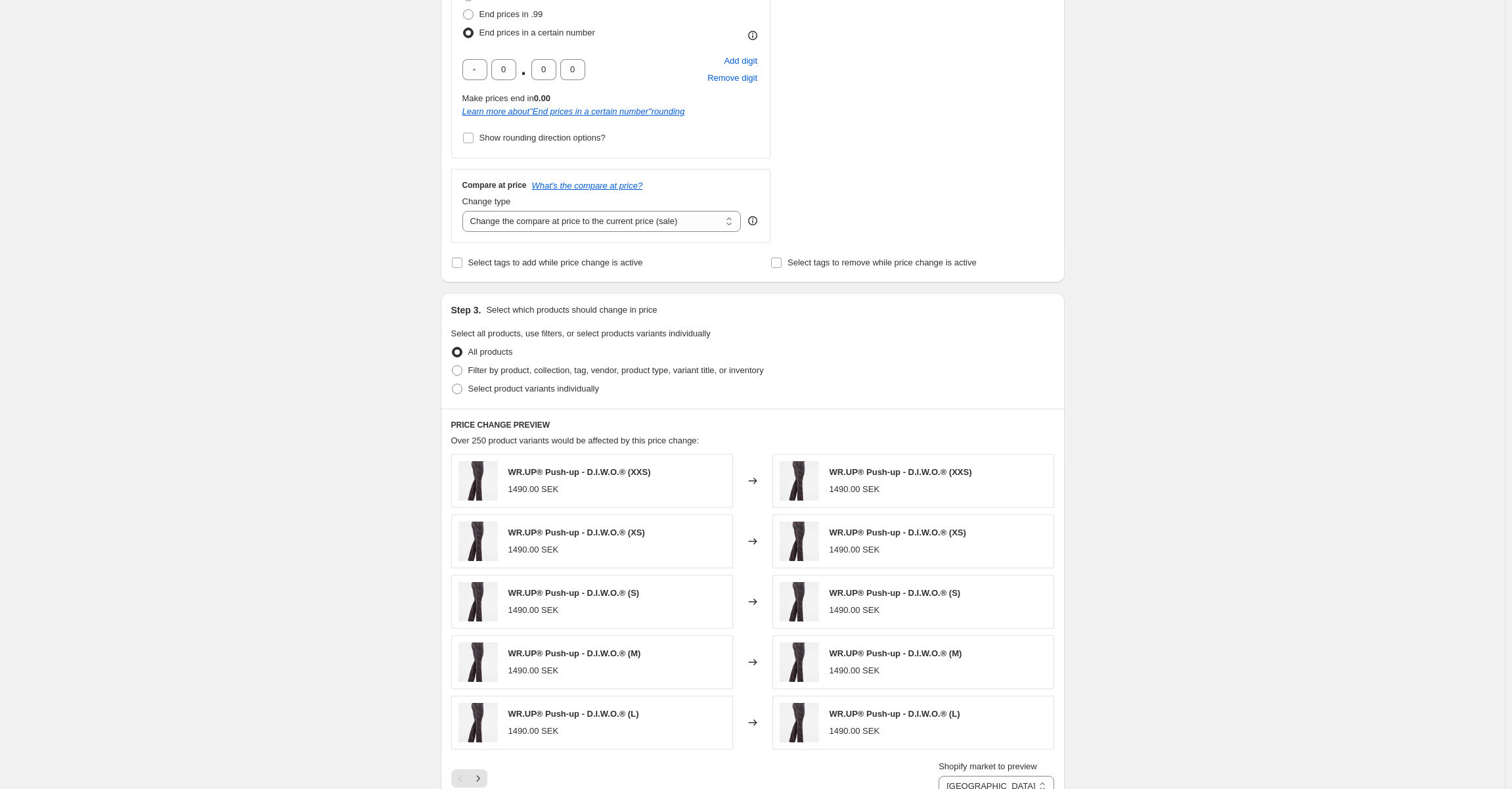
scroll to position [408, 0]
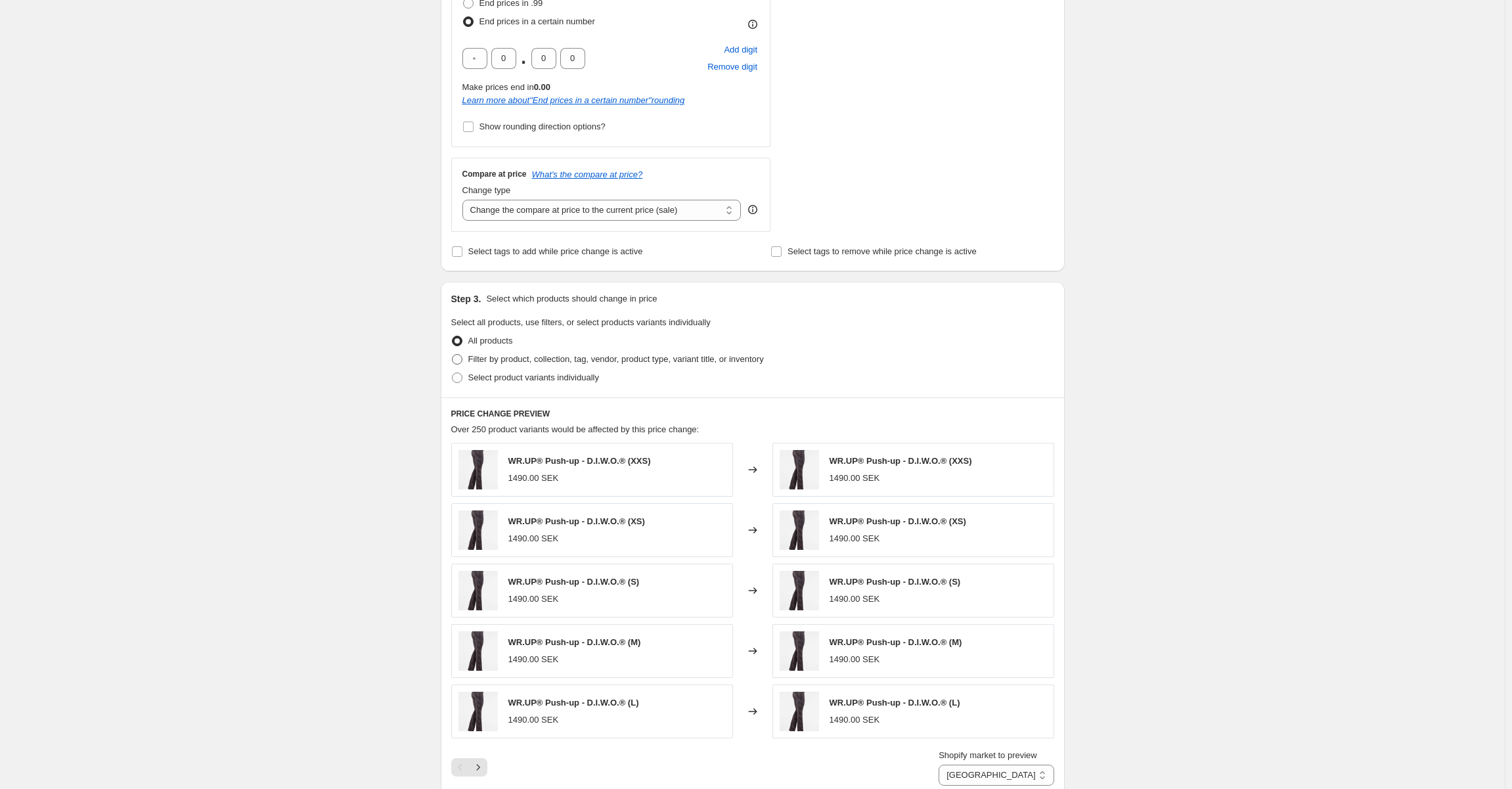
click at [520, 359] on span "Filter by product, collection, tag, vendor, product type, variant title, or inv…" at bounding box center [616, 359] width 296 height 10
click at [453, 355] on input "Filter by product, collection, tag, vendor, product type, variant title, or inv…" at bounding box center [452, 354] width 1 height 1
radio input "true"
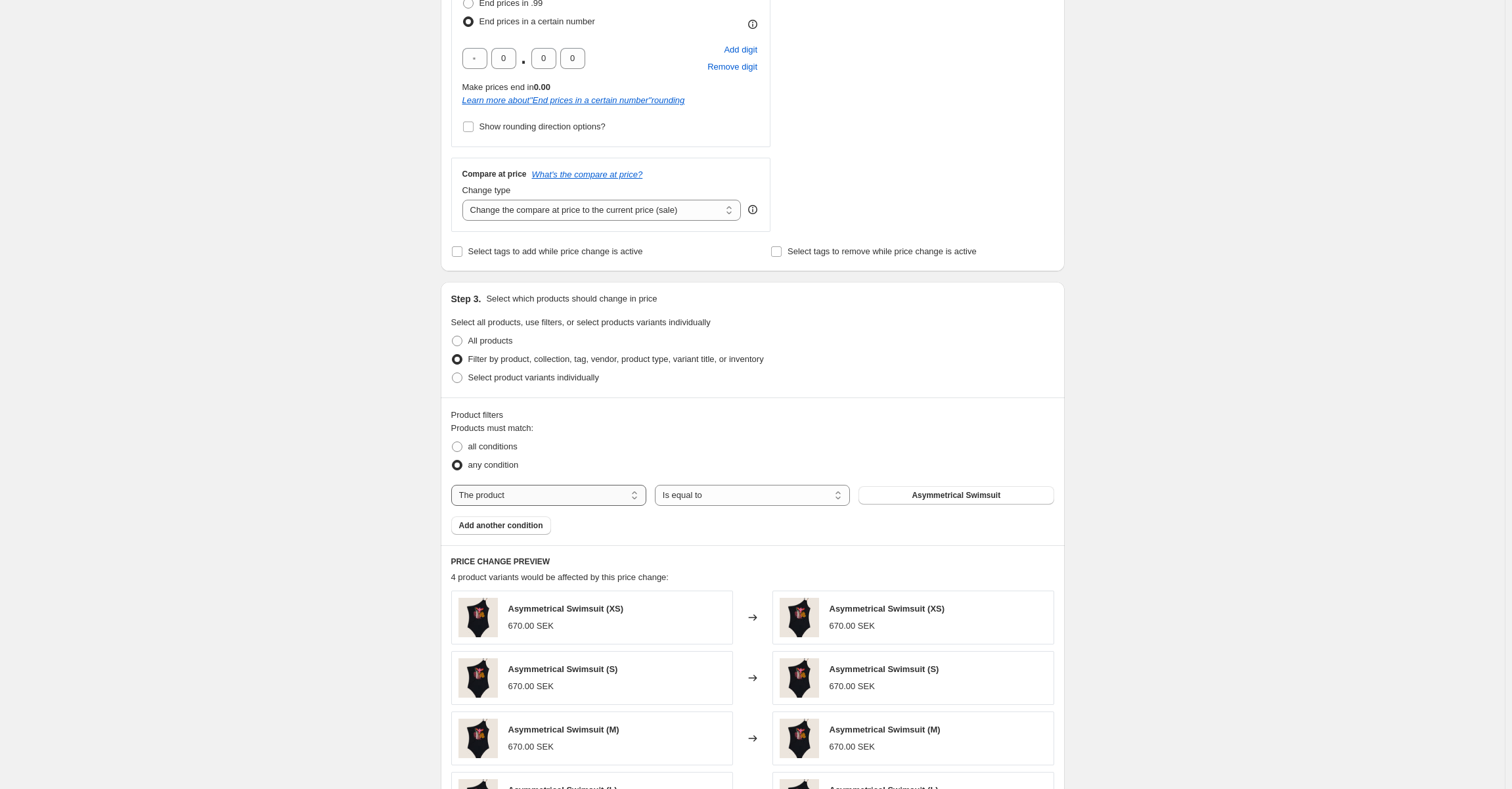
click at [544, 493] on select "The product The product's collection The product's tag The product's vendor The…" at bounding box center [549, 496] width 195 height 21
select select "collection"
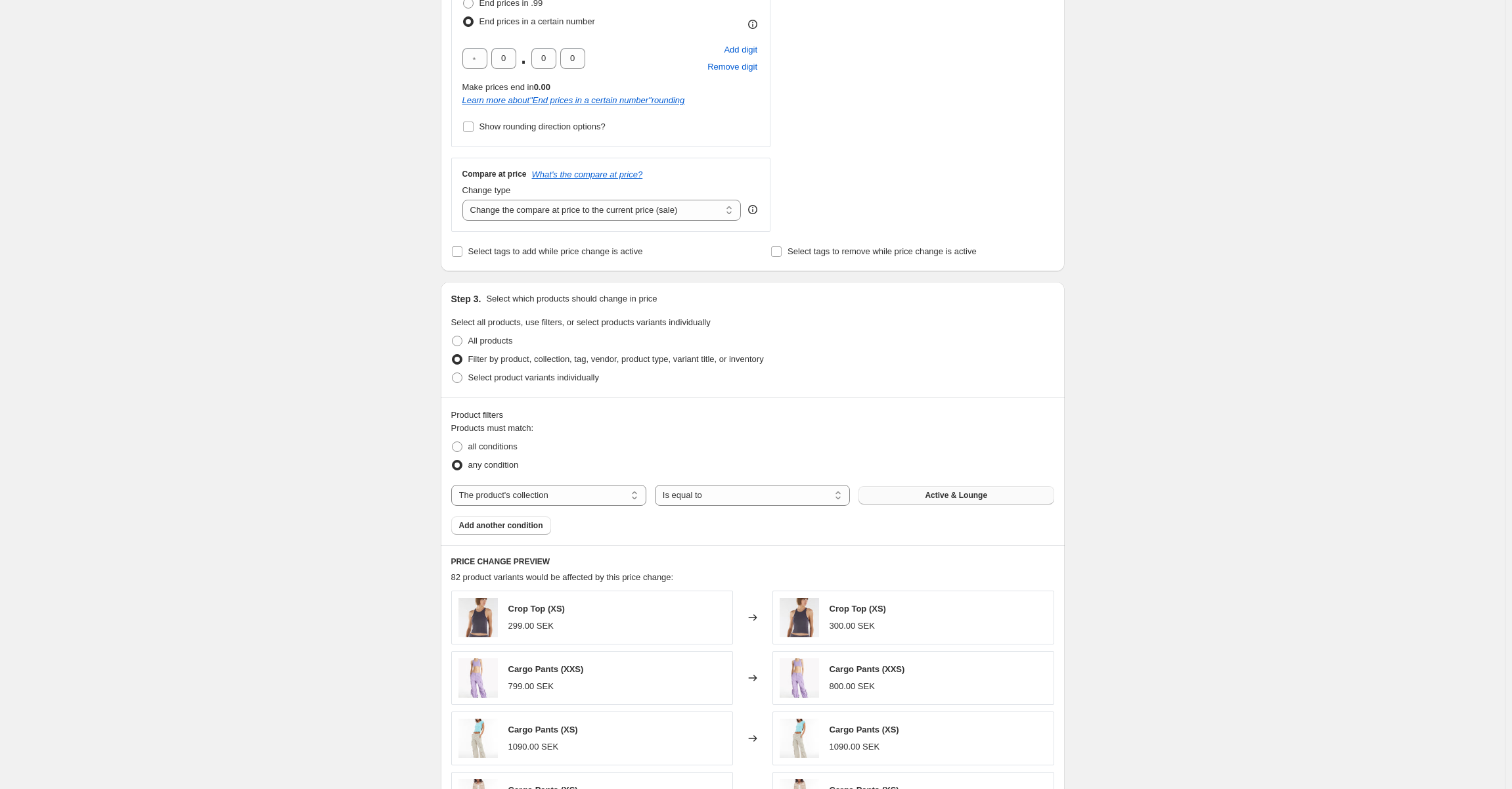
click at [965, 496] on span "Active & Lounge" at bounding box center [956, 496] width 63 height 11
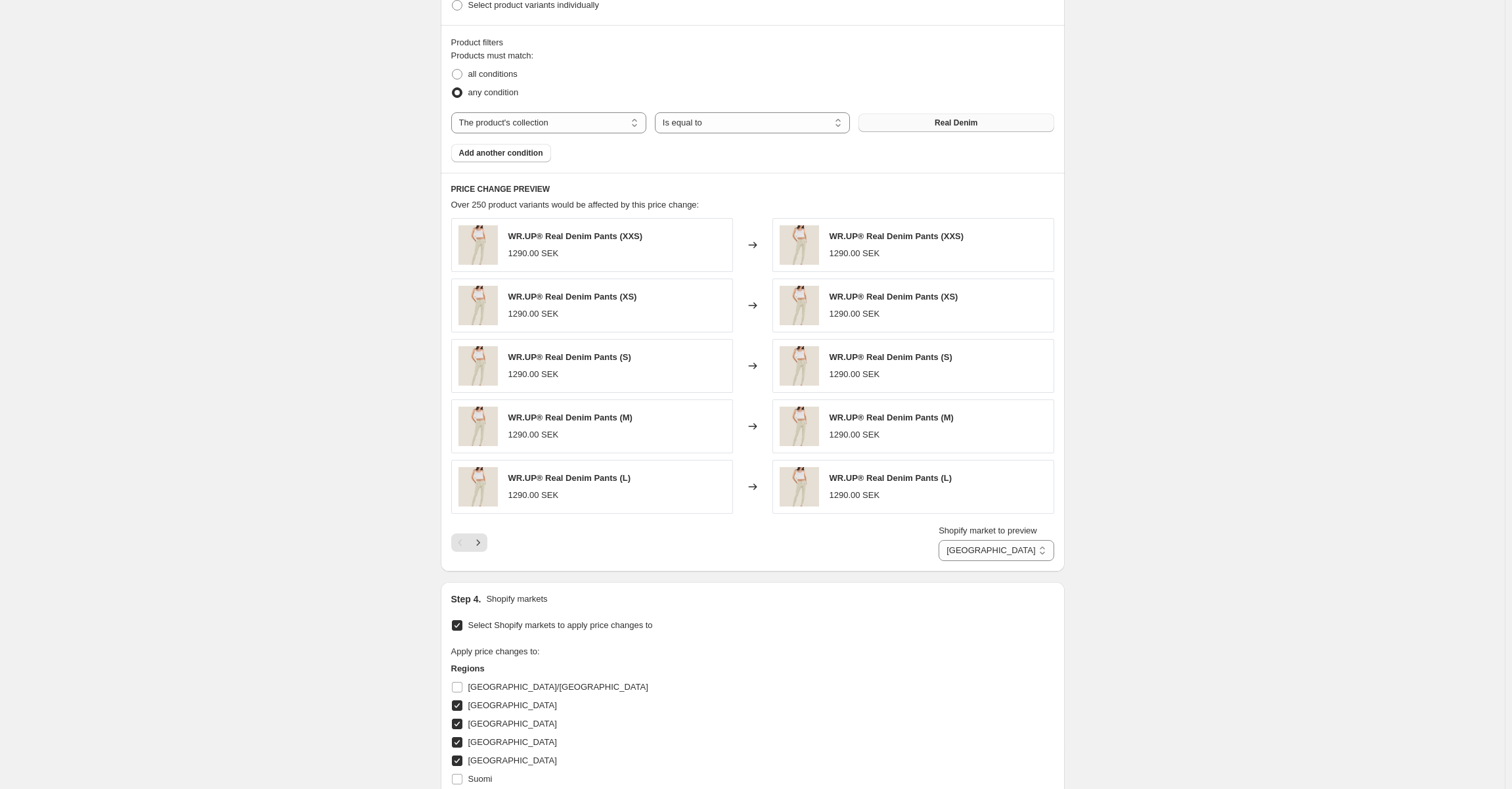
scroll to position [744, 0]
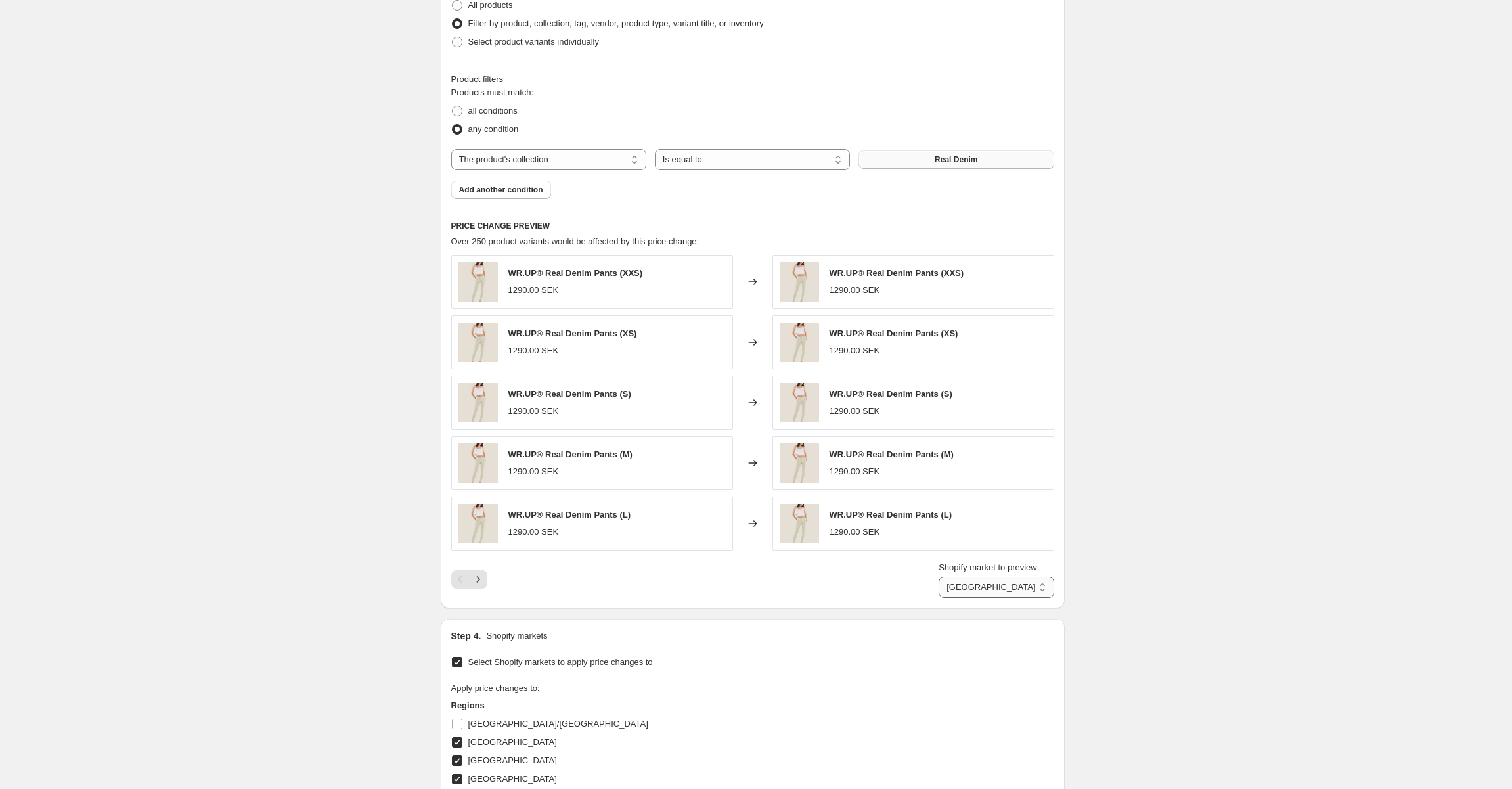
click at [1011, 591] on select "Denmark Norway Poland SWEDEN" at bounding box center [996, 587] width 115 height 21
select select "100690166084"
click at [958, 577] on select "Denmark Norway Poland SWEDEN" at bounding box center [996, 587] width 115 height 21
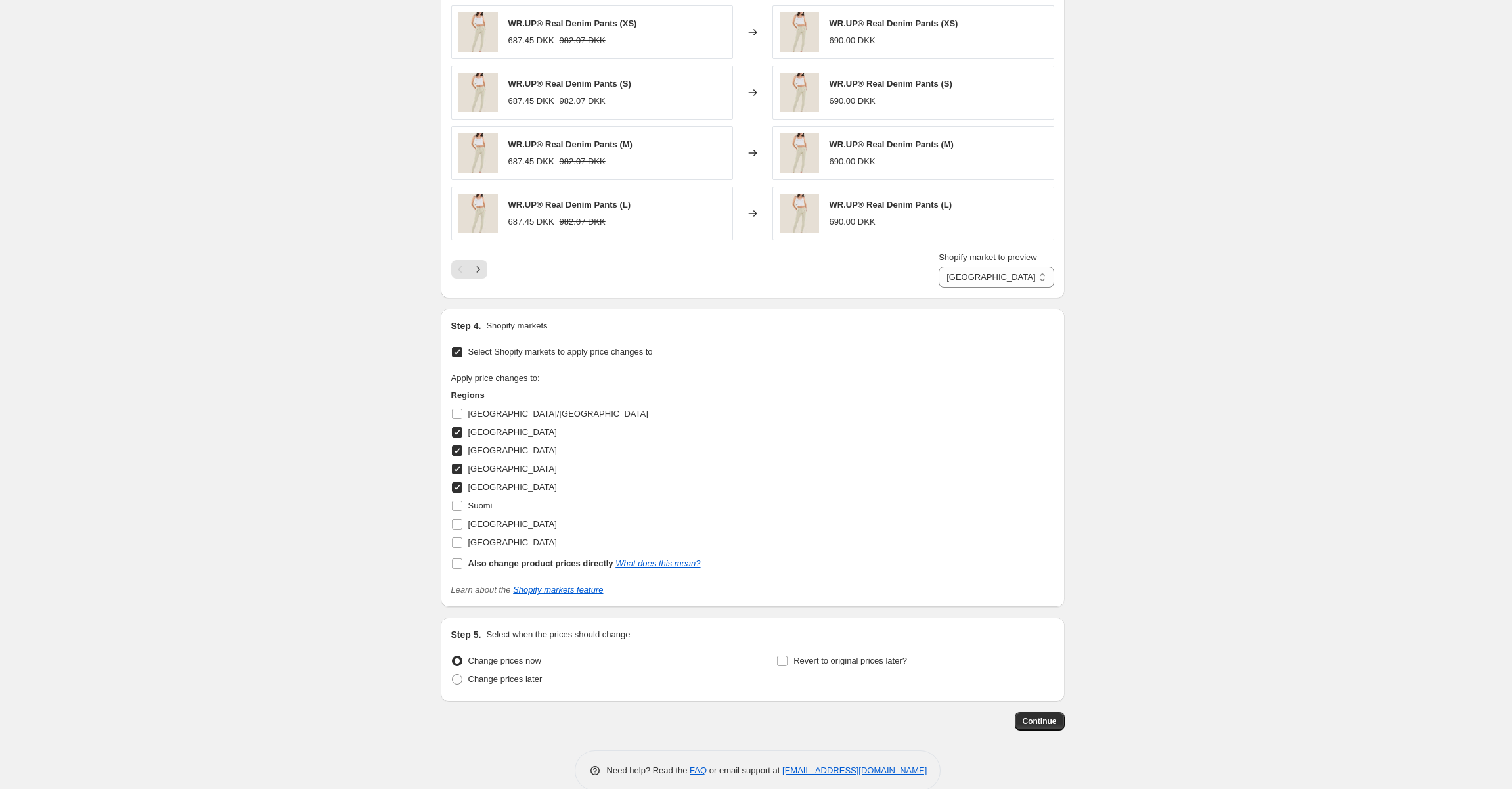
scroll to position [1072, 0]
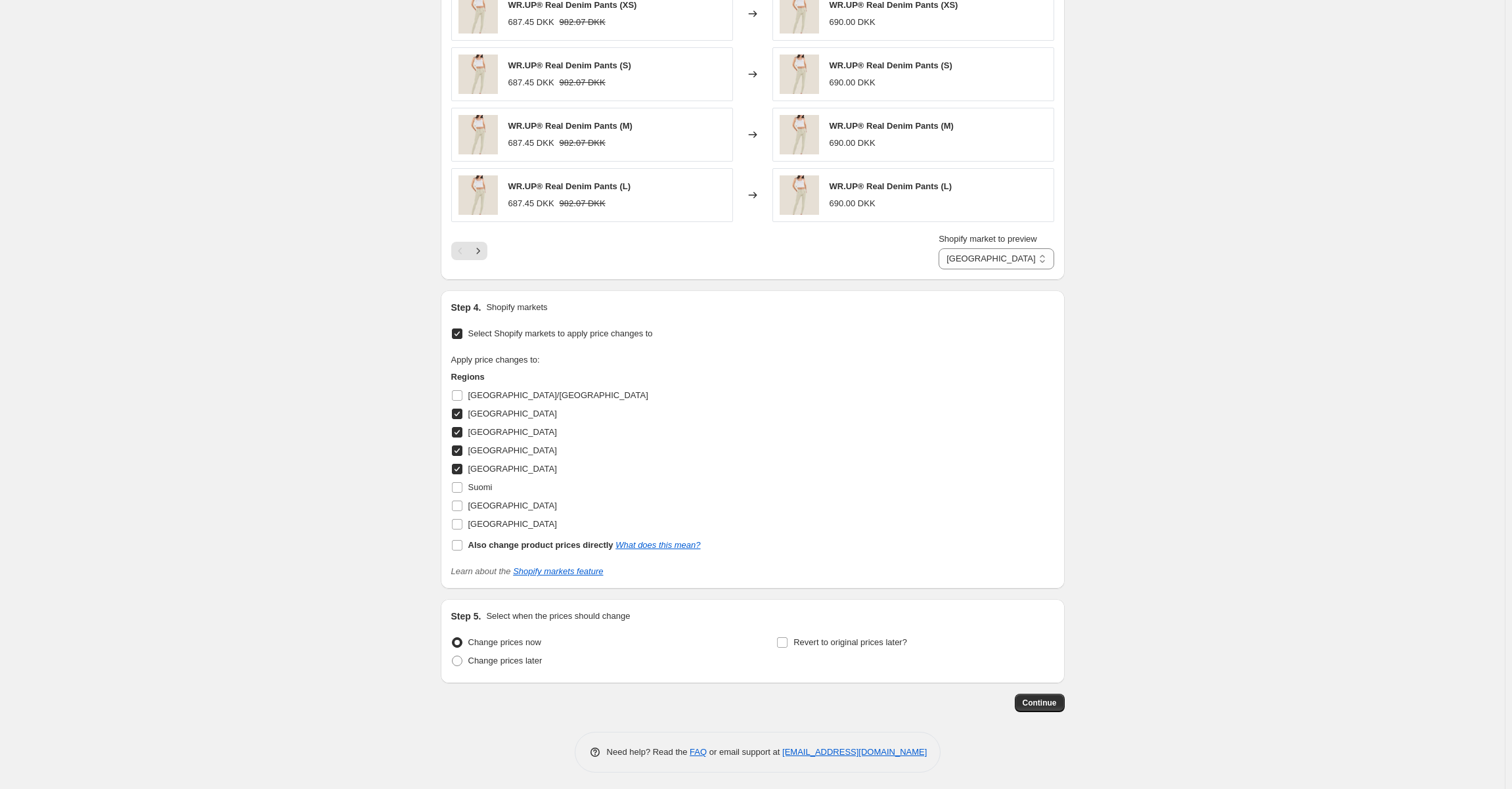
click at [457, 410] on input "Denmark" at bounding box center [457, 414] width 11 height 11
checkbox input "false"
select select "100691149124"
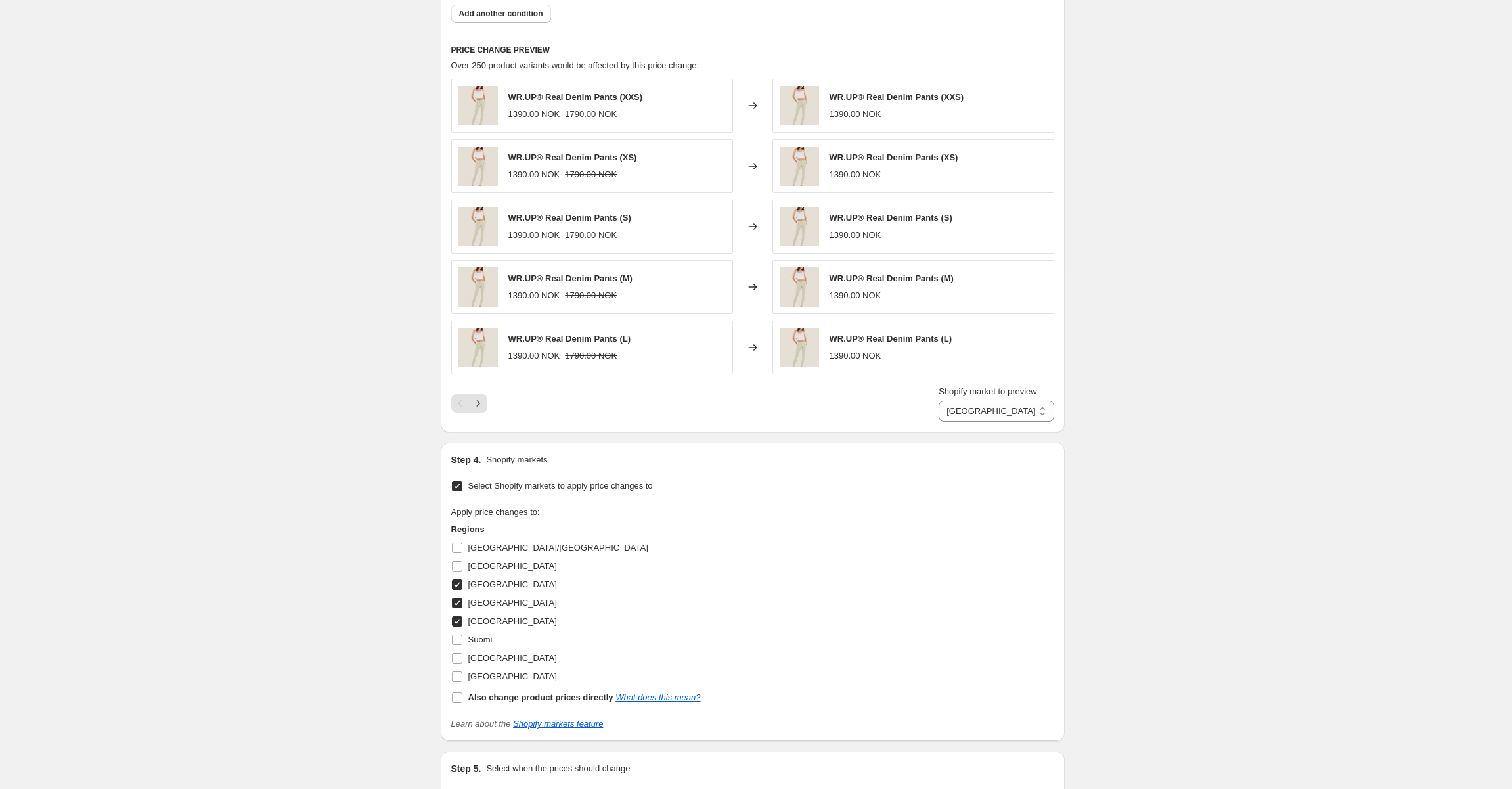
scroll to position [810, 0]
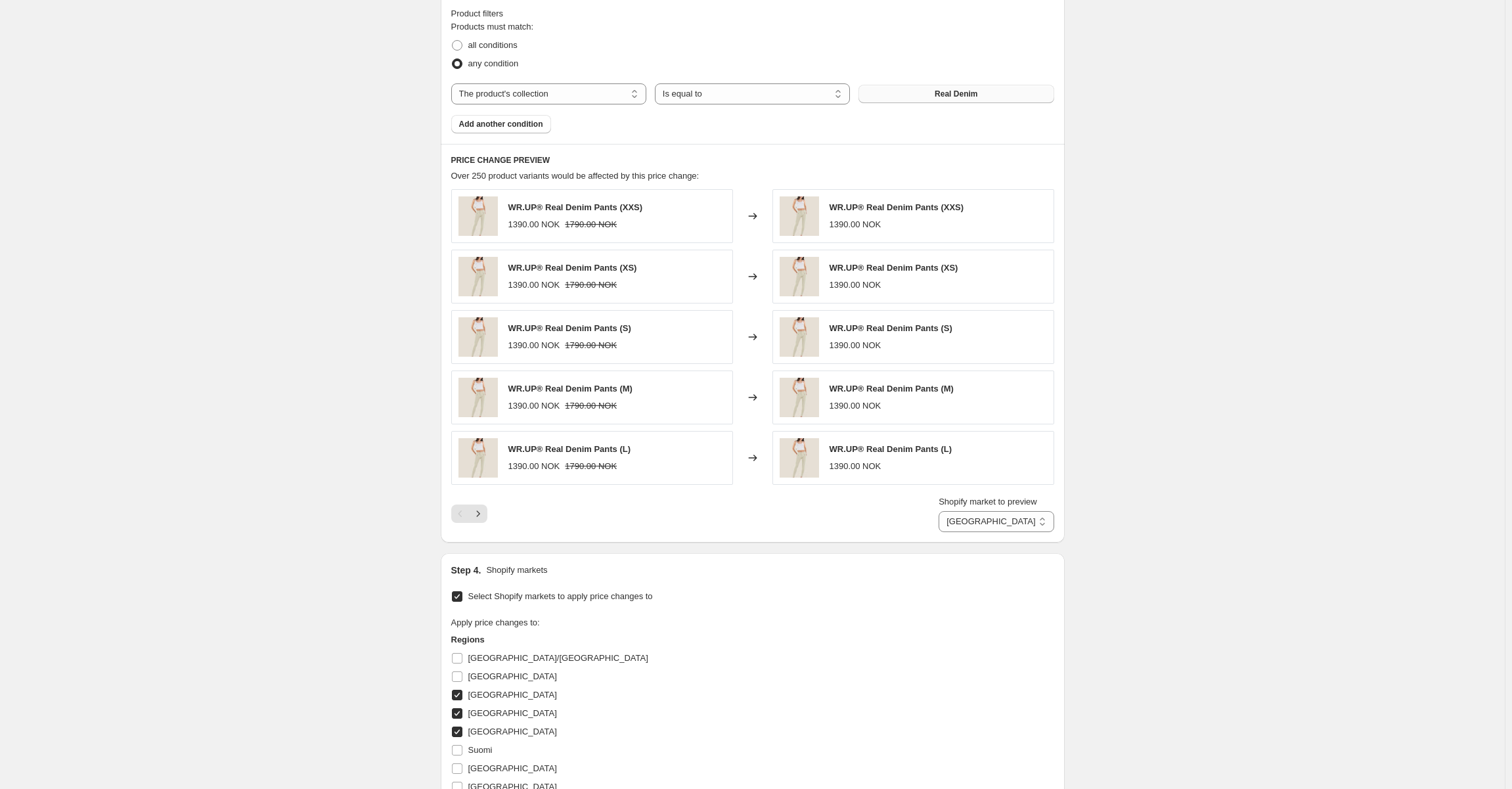
click at [457, 693] on input "Norway" at bounding box center [457, 695] width 11 height 11
checkbox input "false"
click at [1031, 518] on select "Poland SWEDEN" at bounding box center [996, 522] width 115 height 21
select select "99453862212"
click at [958, 512] on select "Poland SWEDEN" at bounding box center [996, 522] width 115 height 21
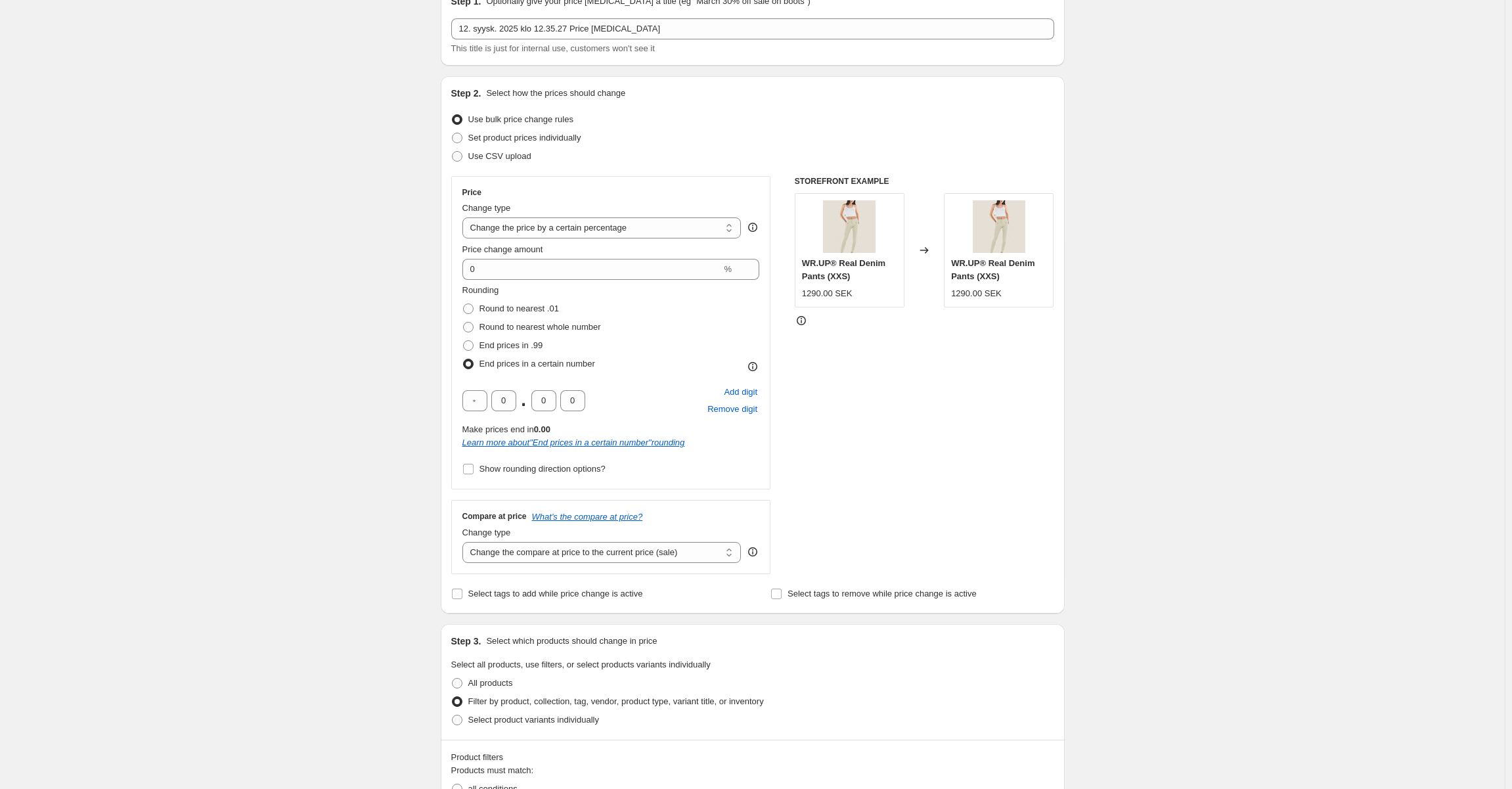
scroll to position [0, 0]
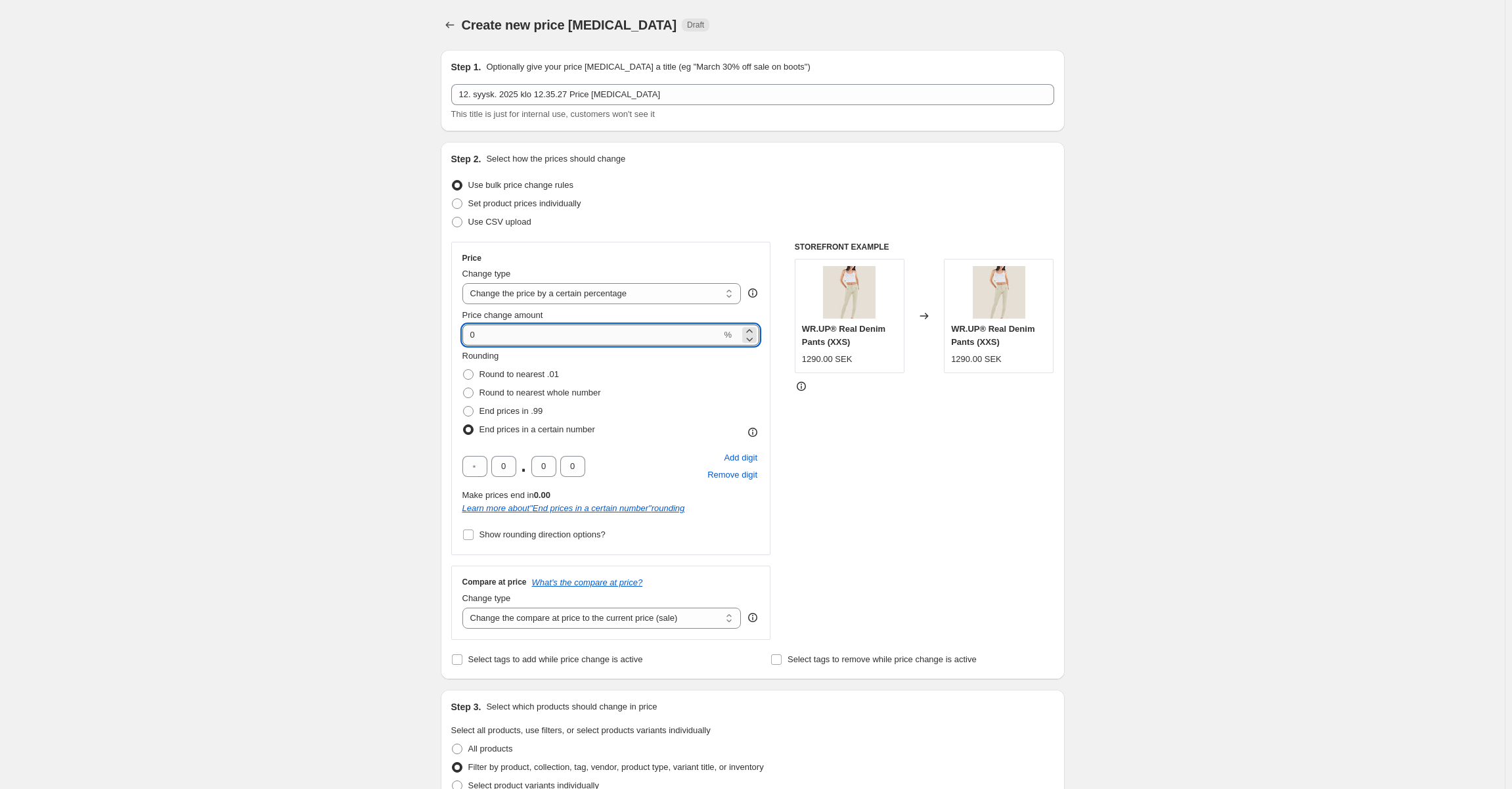
click at [573, 330] on input "0" at bounding box center [592, 335] width 259 height 21
click at [572, 330] on input "0" at bounding box center [592, 335] width 259 height 21
type input "40"
click at [604, 291] on select "Change the price to a certain amount Change the price by a certain amount Chang…" at bounding box center [602, 294] width 279 height 21
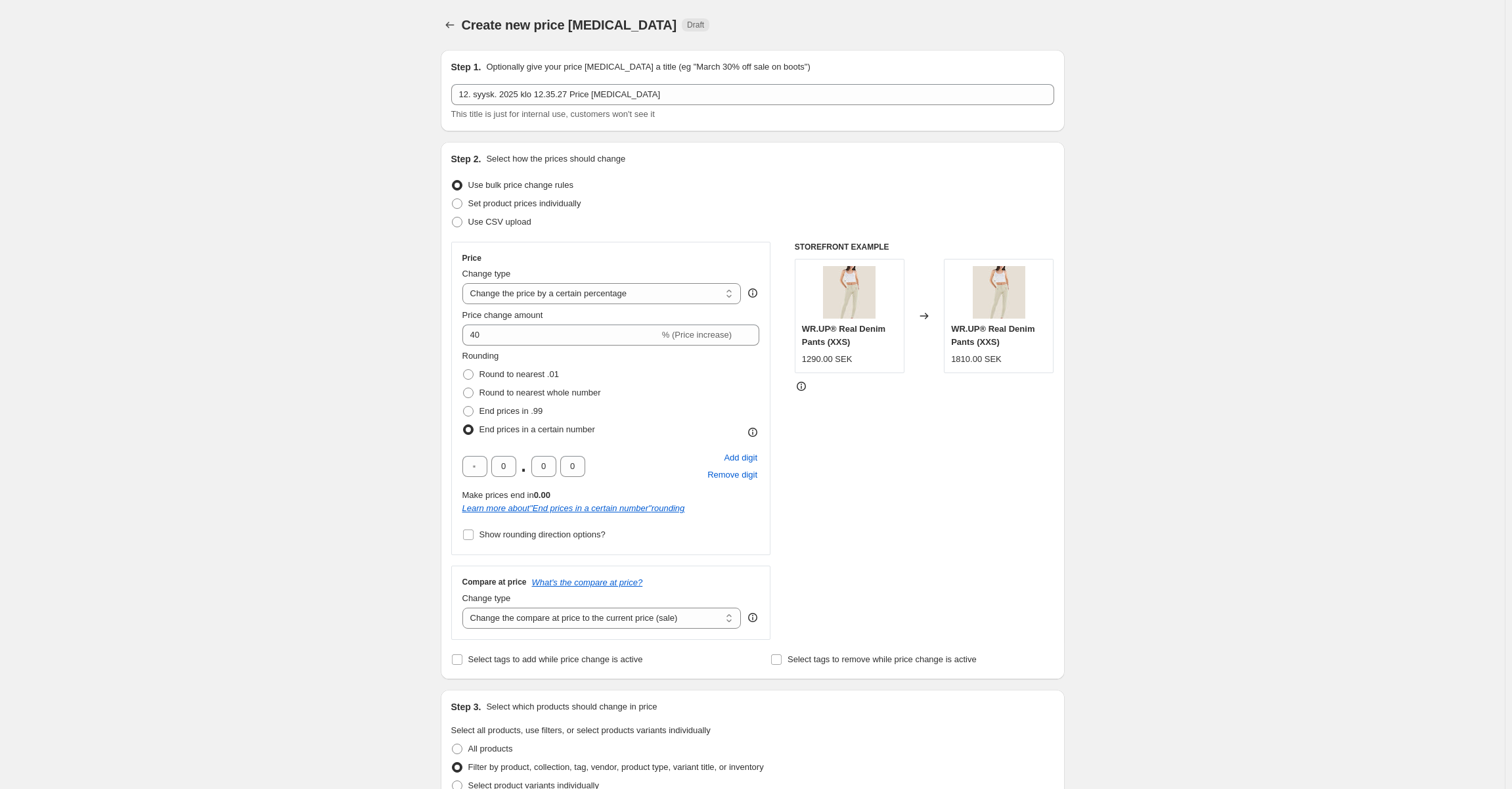
click at [465, 283] on select "Change the price to a certain amount Change the price by a certain amount Chang…" at bounding box center [602, 294] width 279 height 21
click at [505, 378] on span "Round to nearest .01" at bounding box center [519, 374] width 80 height 10
click at [463, 370] on input "Round to nearest .01" at bounding box center [463, 369] width 1 height 1
radio input "true"
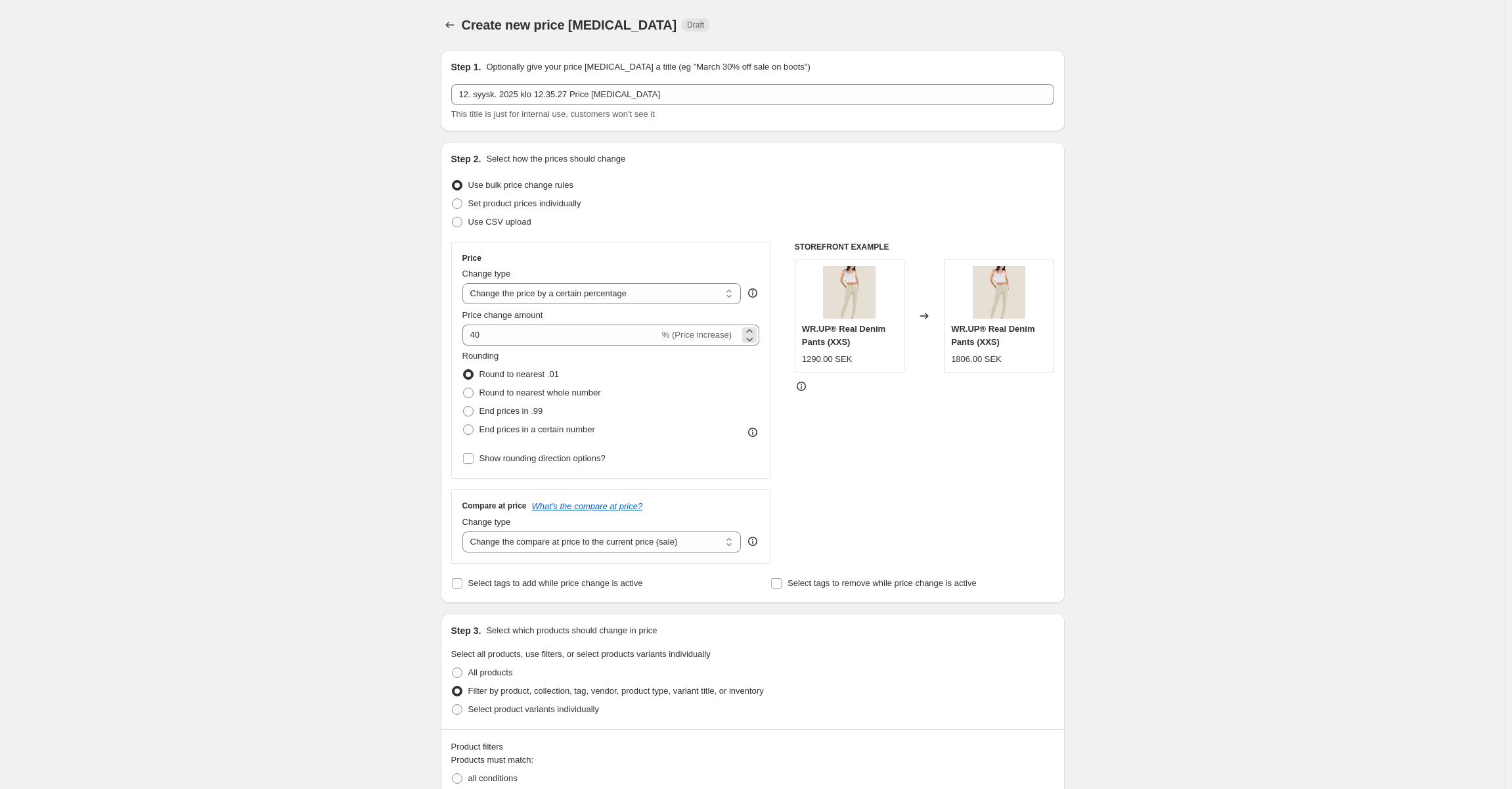
click at [702, 330] on span "% (Price increase)" at bounding box center [697, 335] width 70 height 10
click at [475, 335] on input "40" at bounding box center [561, 335] width 197 height 21
type input "-40"
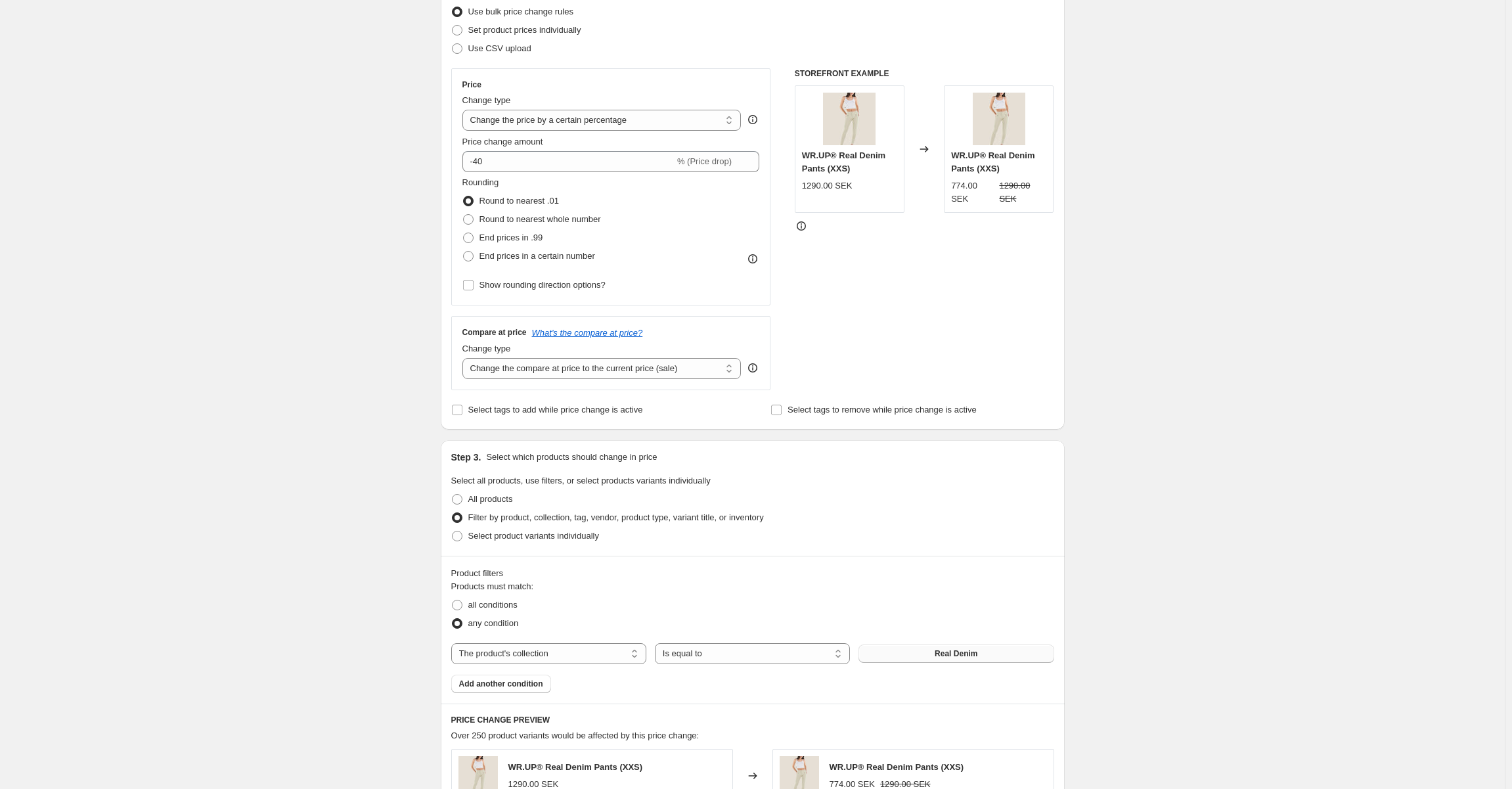
scroll to position [197, 0]
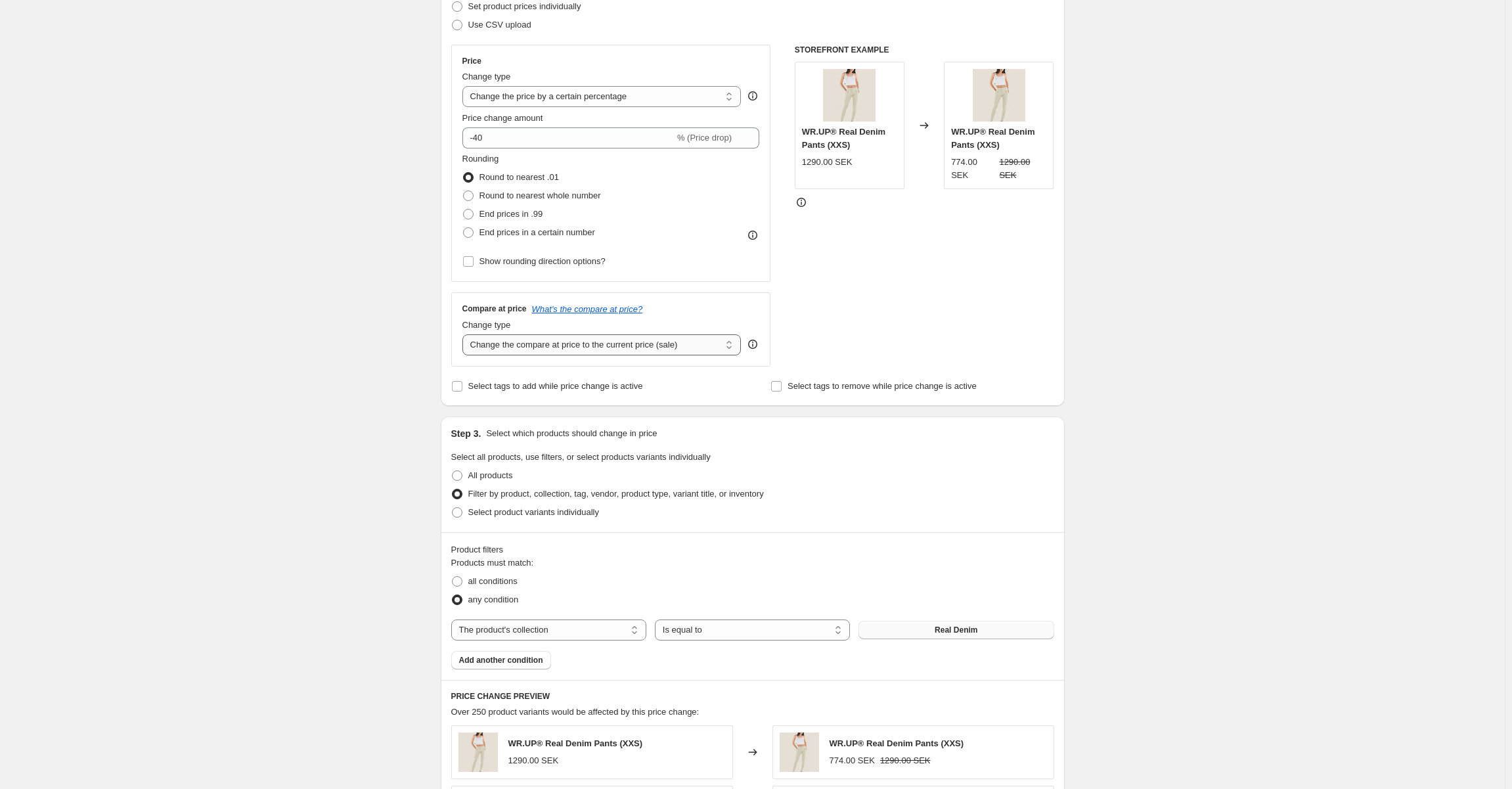
click at [692, 350] on select "Change the compare at price to the current price (sale) Change the compare at p…" at bounding box center [602, 345] width 279 height 21
click at [465, 335] on select "Change the compare at price to the current price (sale) Change the compare at p…" at bounding box center [602, 345] width 279 height 21
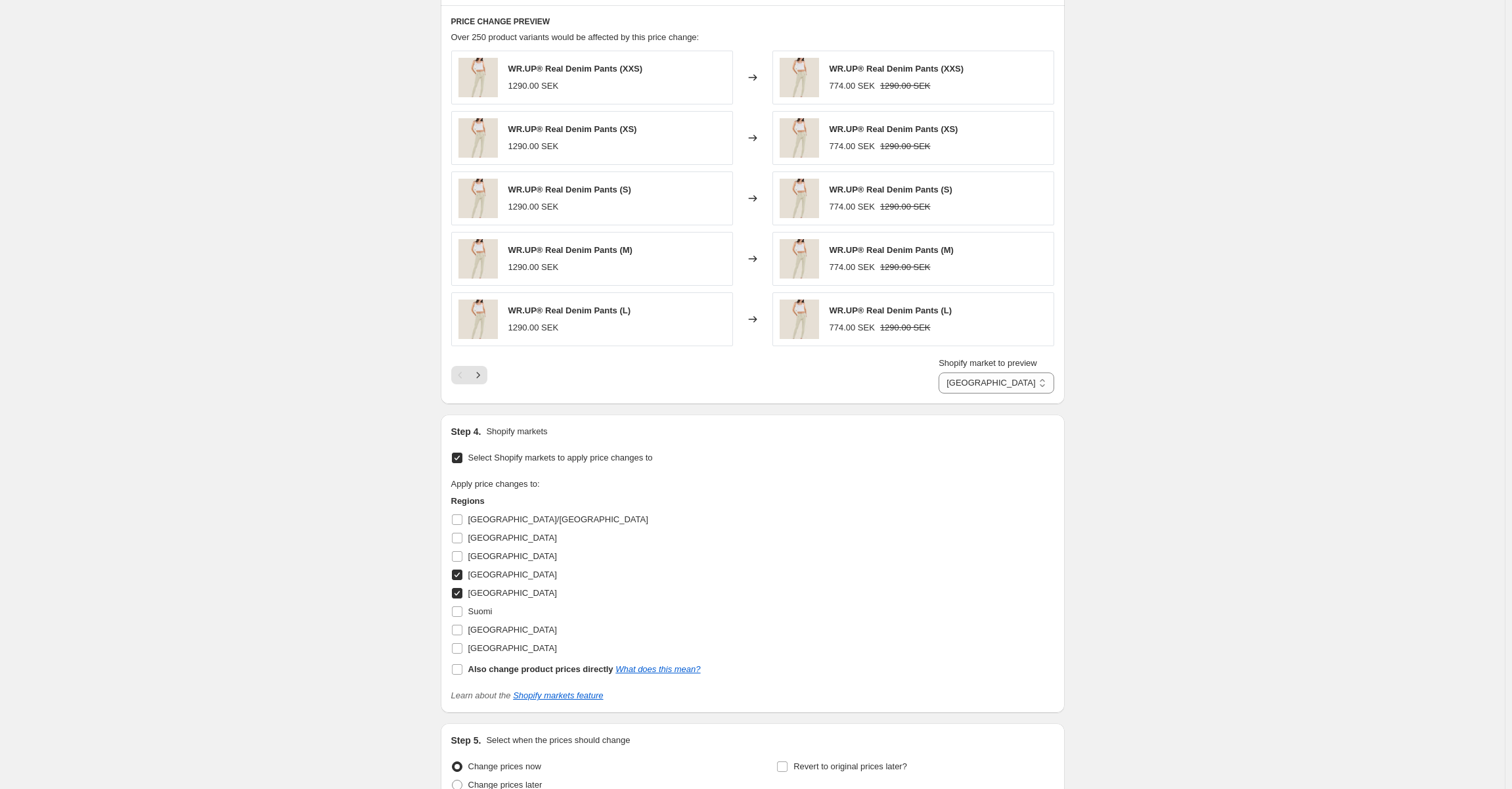
scroll to position [920, 0]
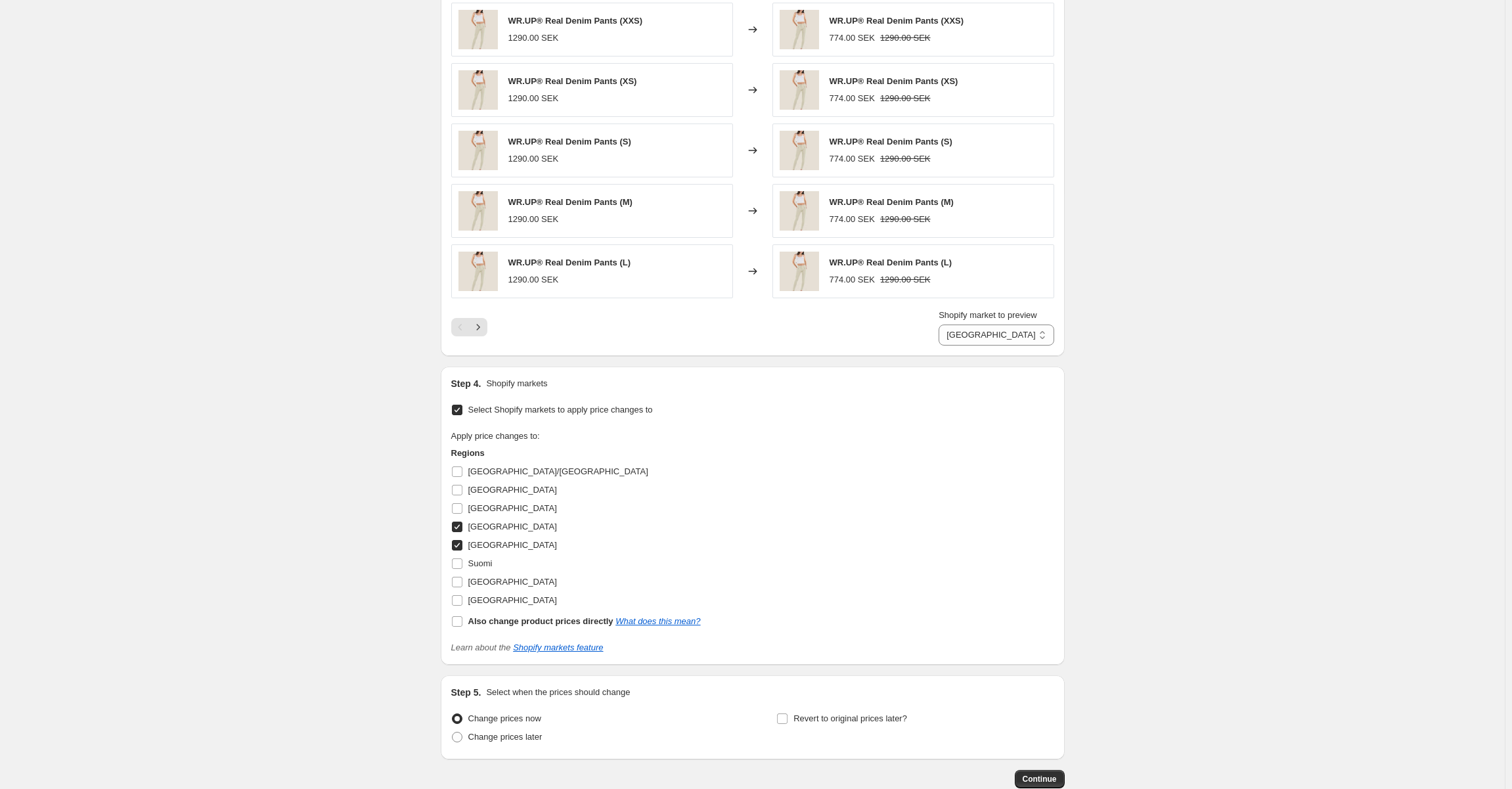
click at [451, 566] on div "Step 4. Shopify markets Select Shopify markets to apply price changes to Apply …" at bounding box center [753, 516] width 624 height 298
click at [459, 561] on input "Suomi" at bounding box center [457, 564] width 11 height 11
checkbox input "true"
click at [456, 472] on input "AUSTRIA/GERMANY" at bounding box center [457, 472] width 11 height 11
checkbox input "true"
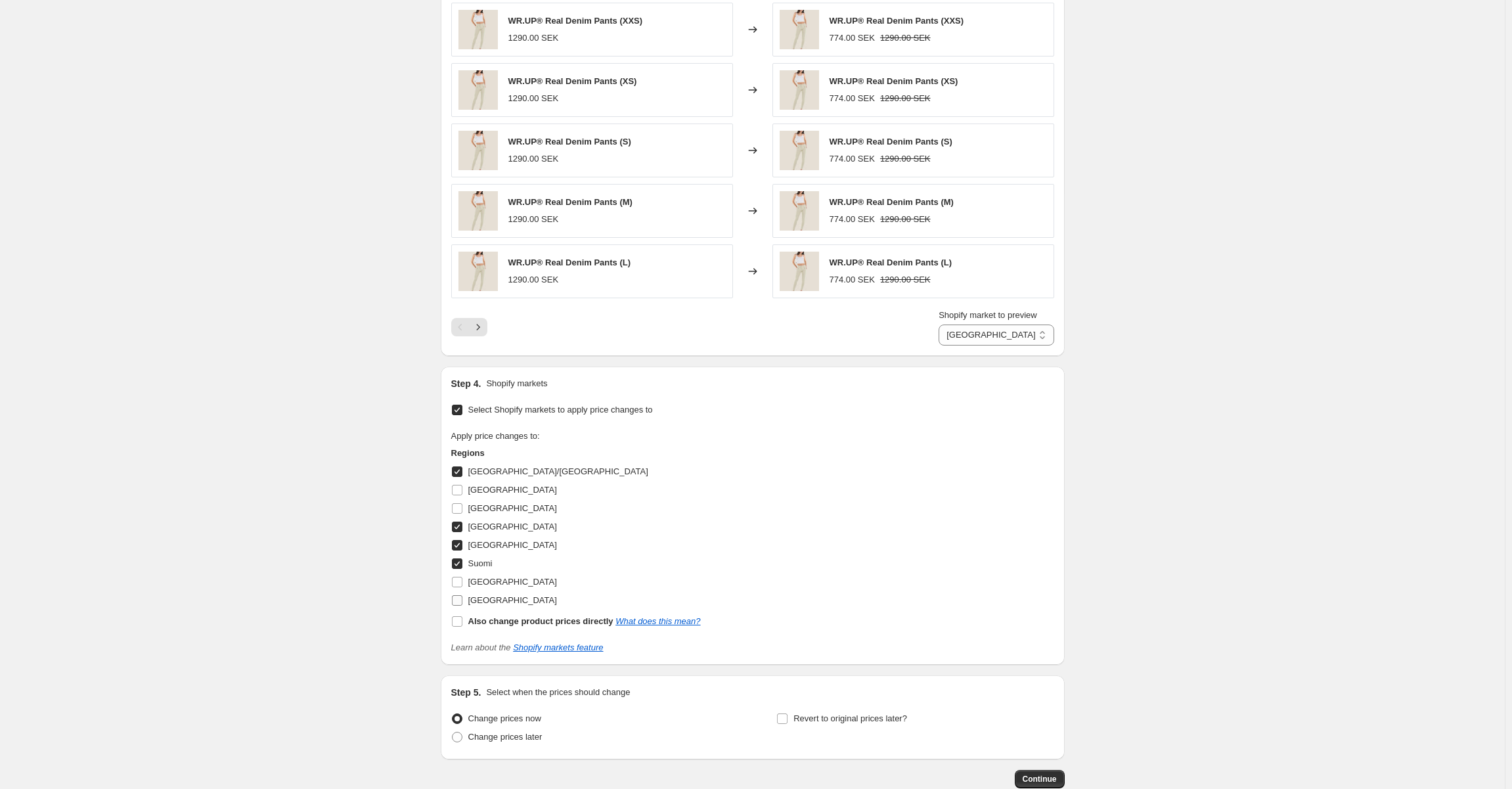
click at [457, 597] on input "france" at bounding box center [457, 601] width 11 height 11
checkbox input "true"
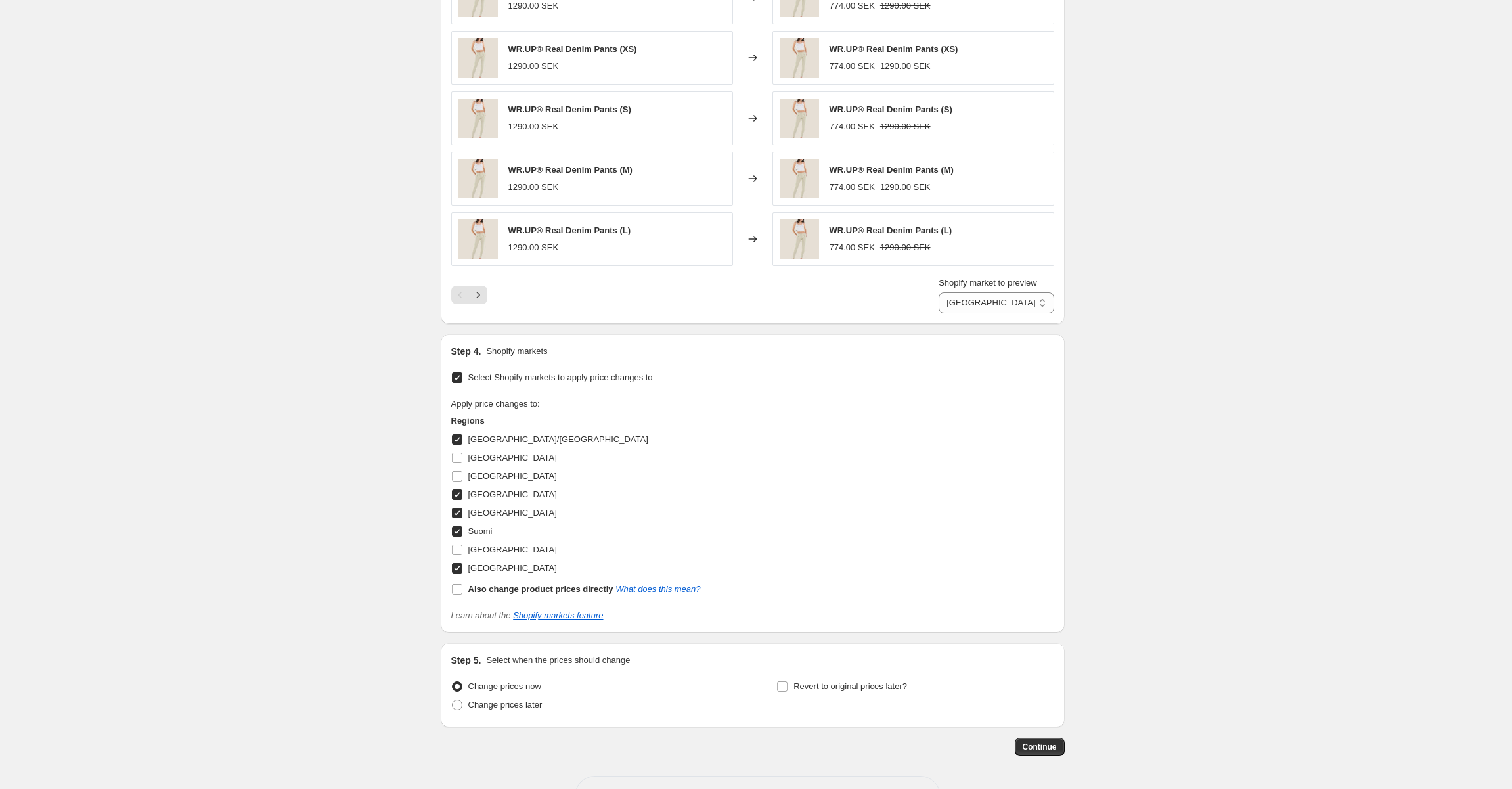
scroll to position [997, 0]
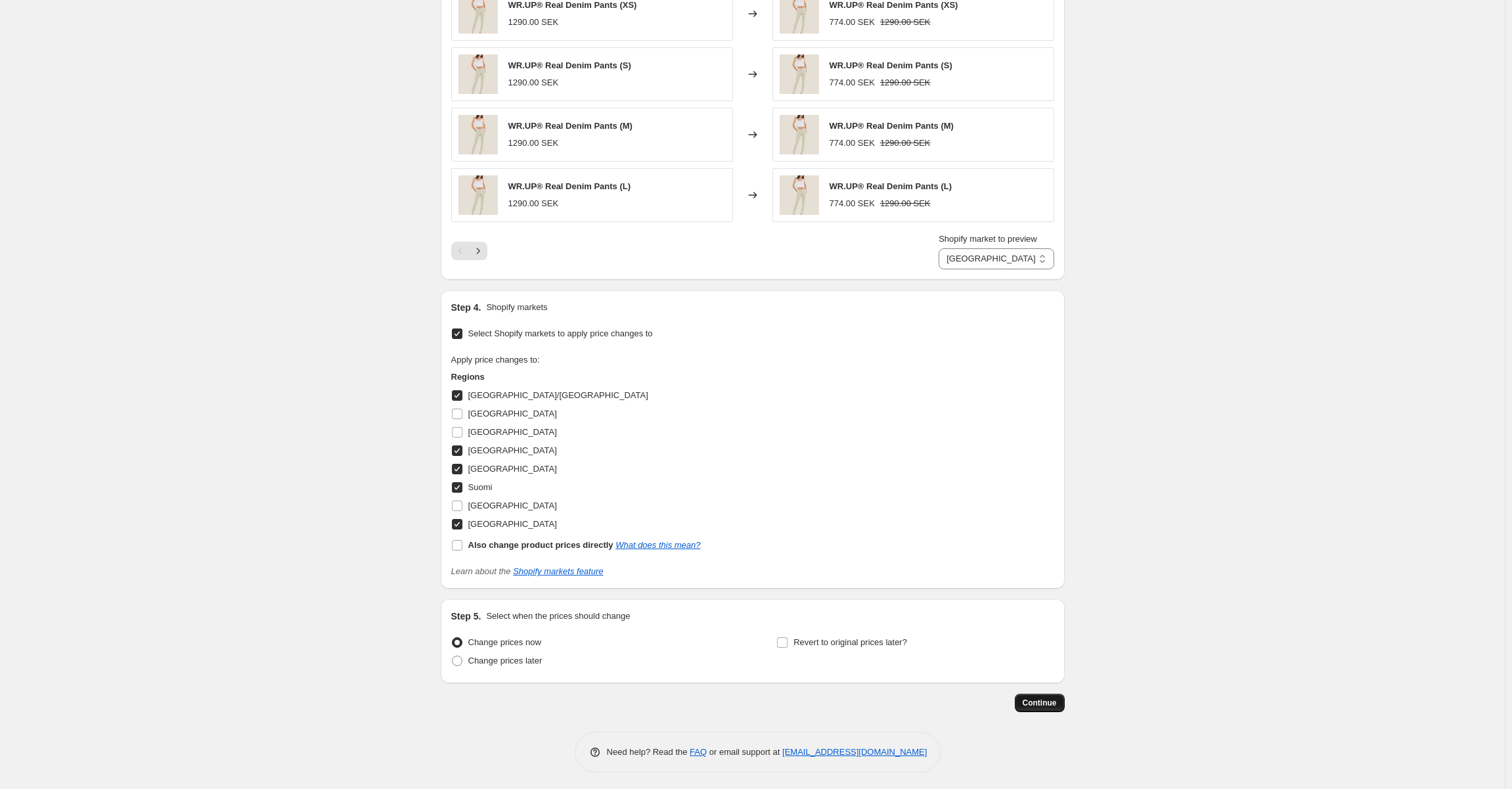
click at [1060, 698] on button "Continue" at bounding box center [1039, 703] width 50 height 19
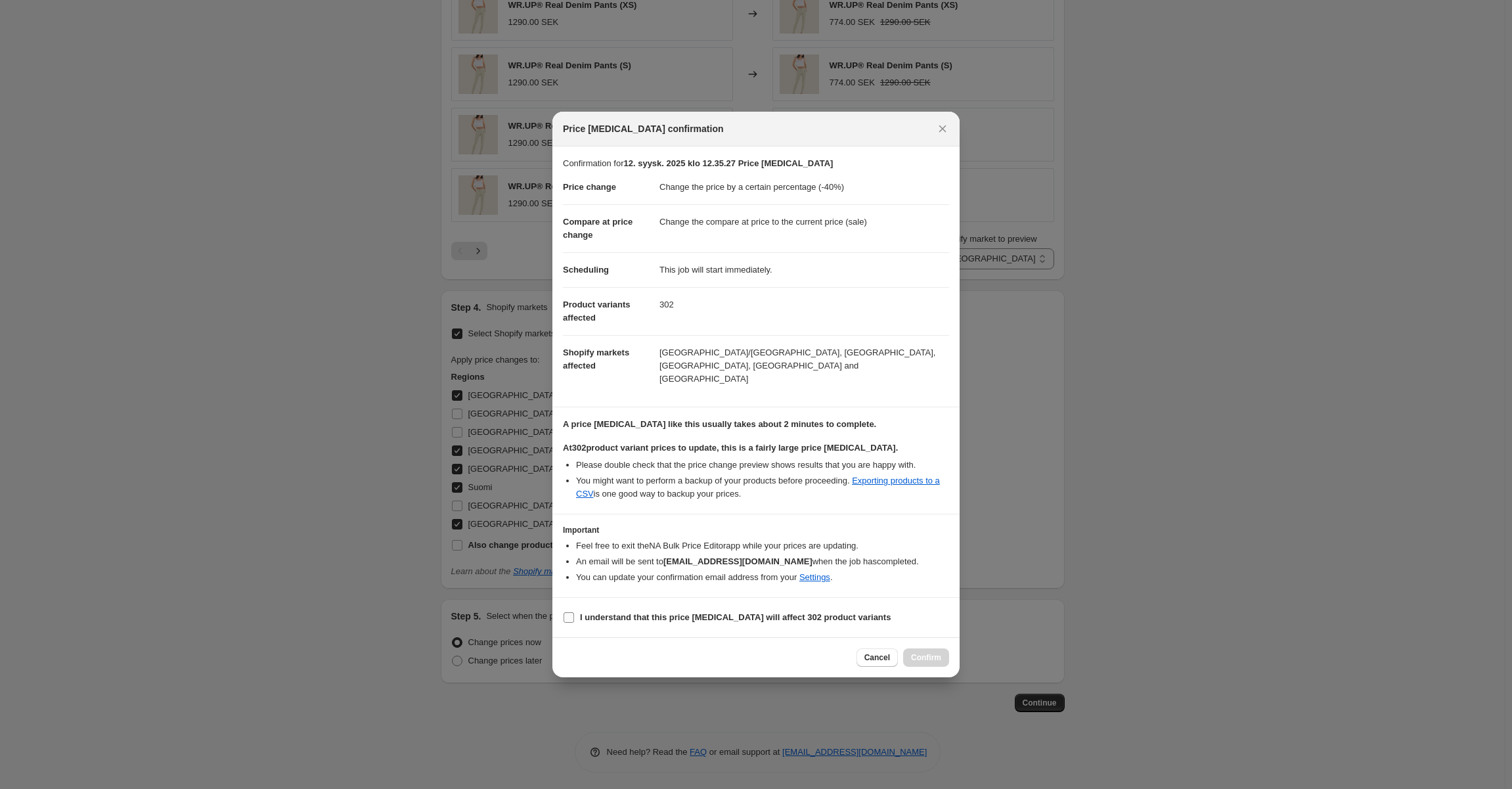
click at [572, 613] on input "I understand that this price change job will affect 302 product variants" at bounding box center [569, 618] width 11 height 11
checkbox input "true"
drag, startPoint x: 934, startPoint y: 648, endPoint x: 890, endPoint y: 646, distance: 44.0
click at [890, 649] on div "Cancel Confirm" at bounding box center [902, 658] width 92 height 19
click at [884, 653] on span "Cancel" at bounding box center [877, 658] width 26 height 11
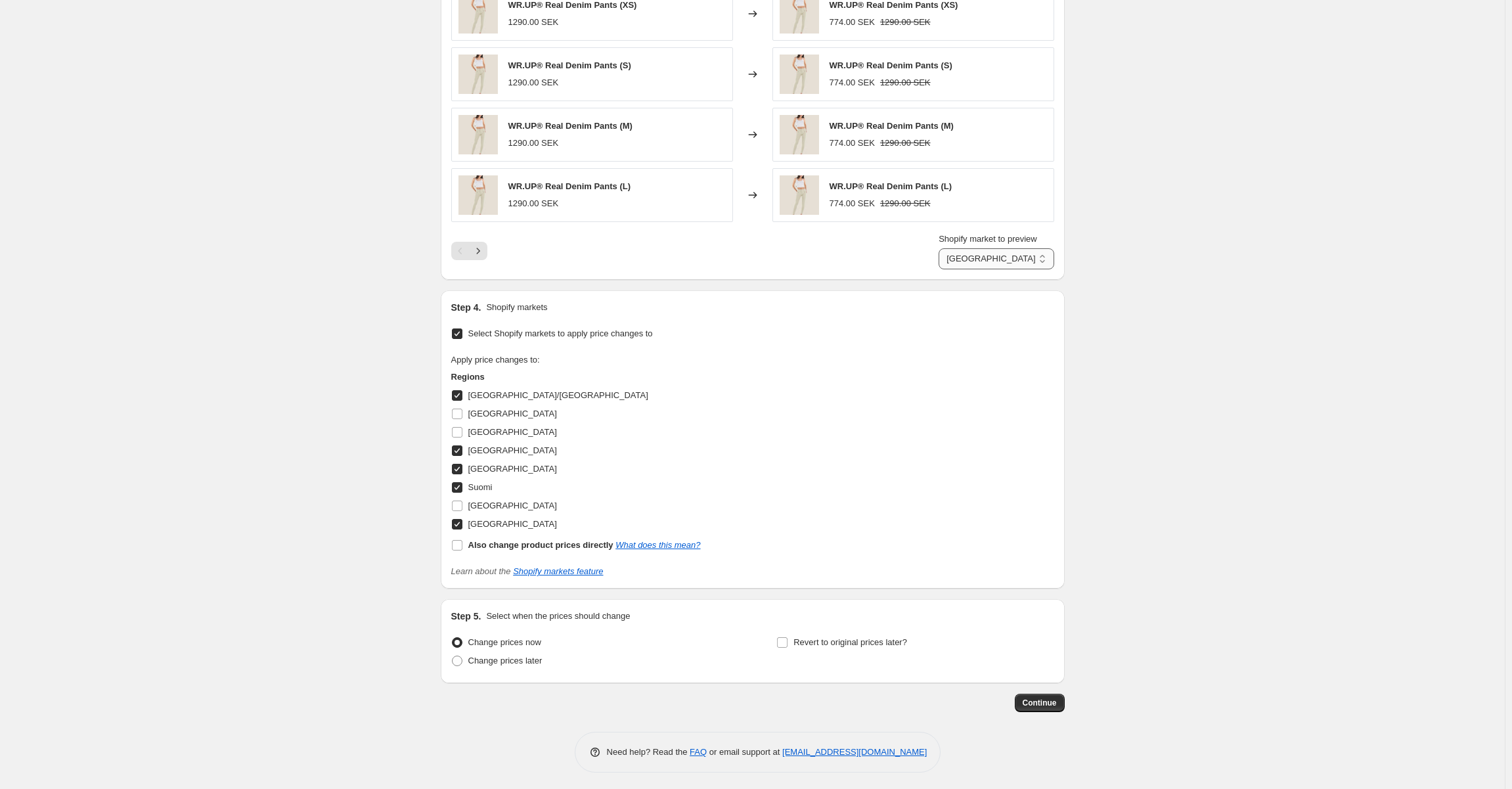
click at [1023, 249] on select "AUSTRIA/GERMANY Poland SWEDEN Suomi france" at bounding box center [996, 259] width 115 height 21
select select "99453894980"
click at [958, 248] on select "AUSTRIA/GERMANY Poland SWEDEN Suomi france" at bounding box center [996, 259] width 115 height 21
click at [1039, 701] on span "Continue" at bounding box center [1039, 703] width 34 height 11
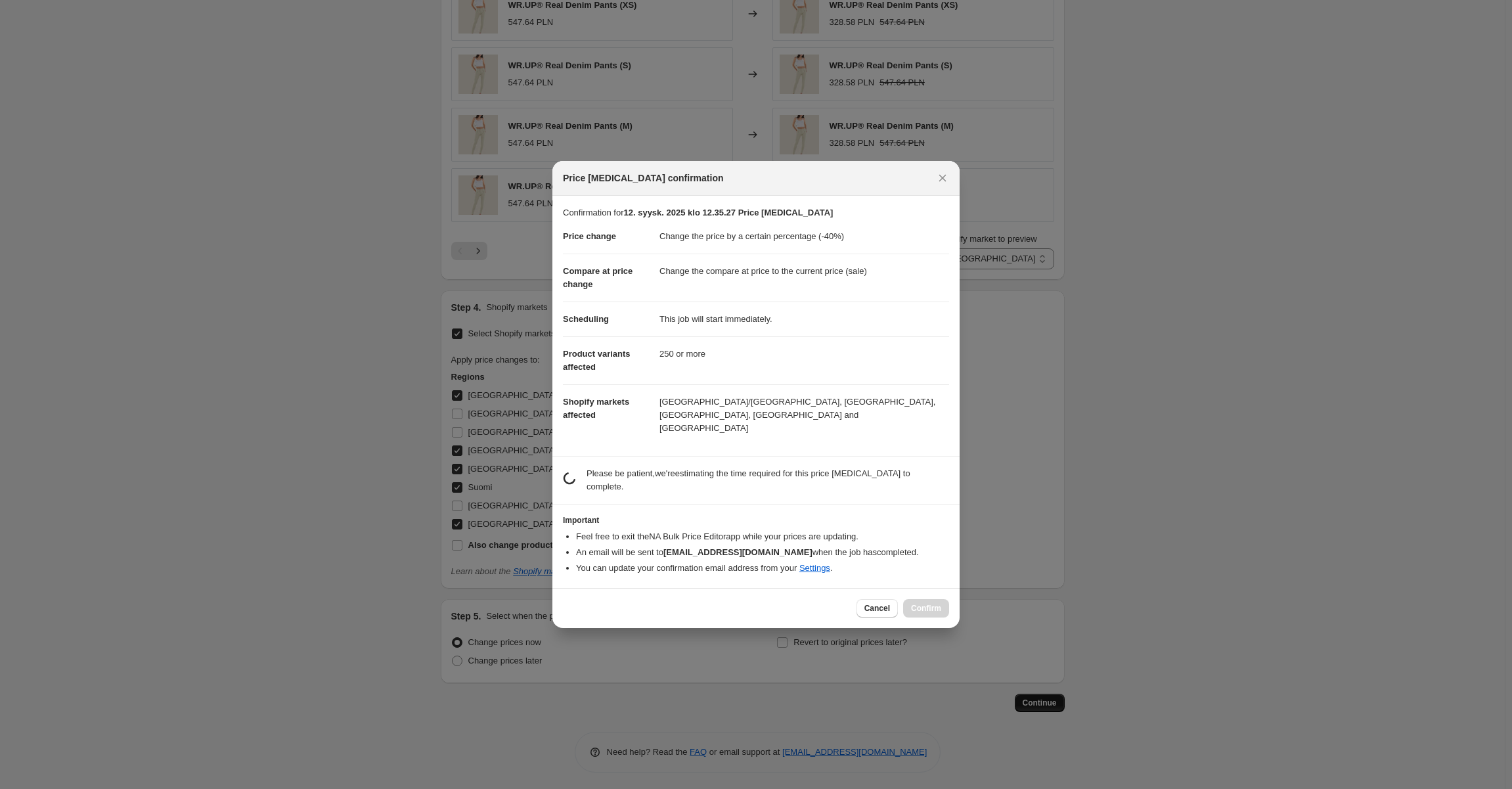
scroll to position [0, 0]
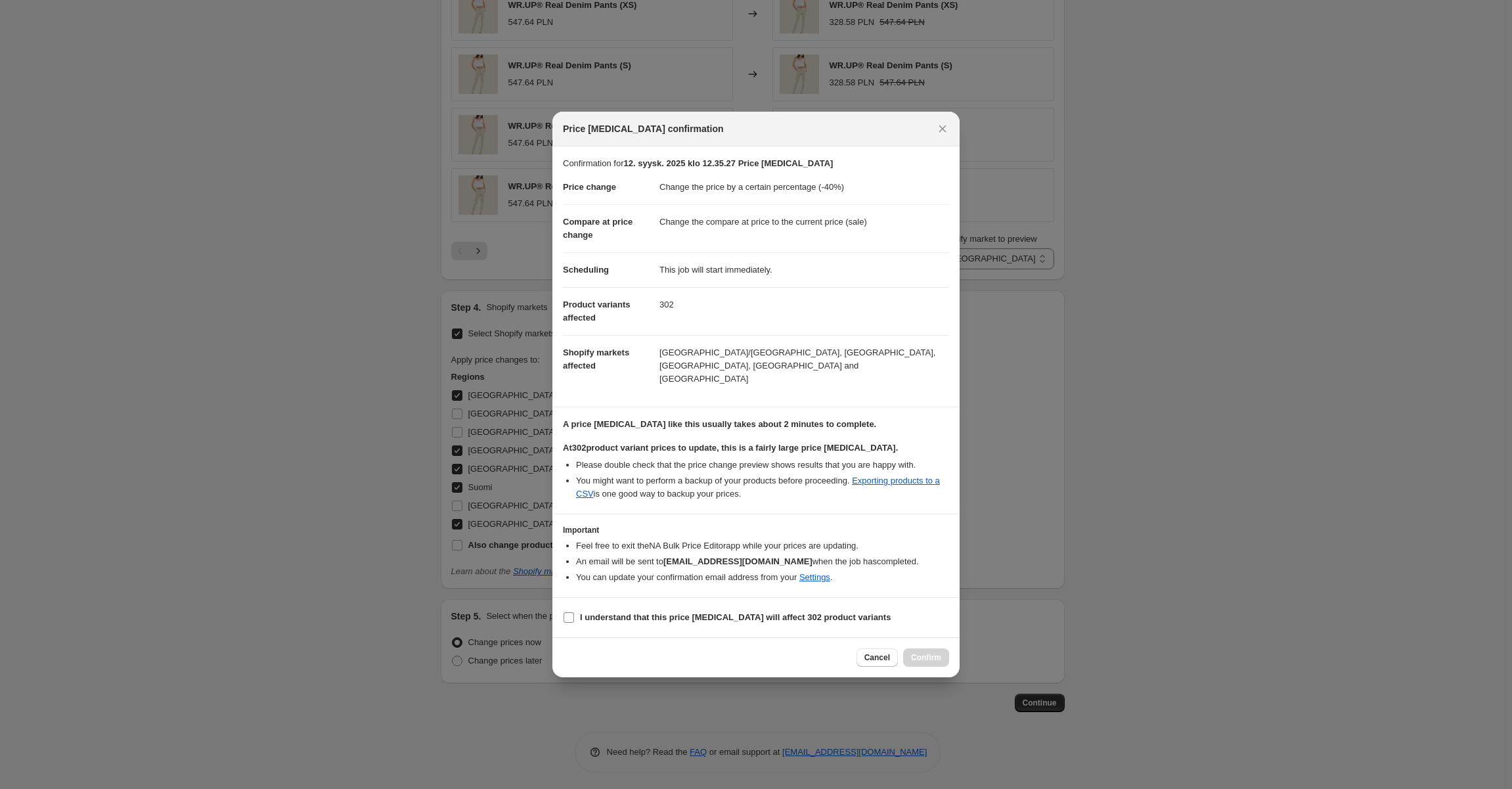
click at [703, 613] on b "I understand that this price change job will affect 302 product variants" at bounding box center [735, 617] width 311 height 10
click at [574, 613] on input "I understand that this price change job will affect 302 product variants" at bounding box center [569, 618] width 11 height 11
checkbox input "true"
click at [918, 653] on span "Confirm" at bounding box center [926, 658] width 30 height 11
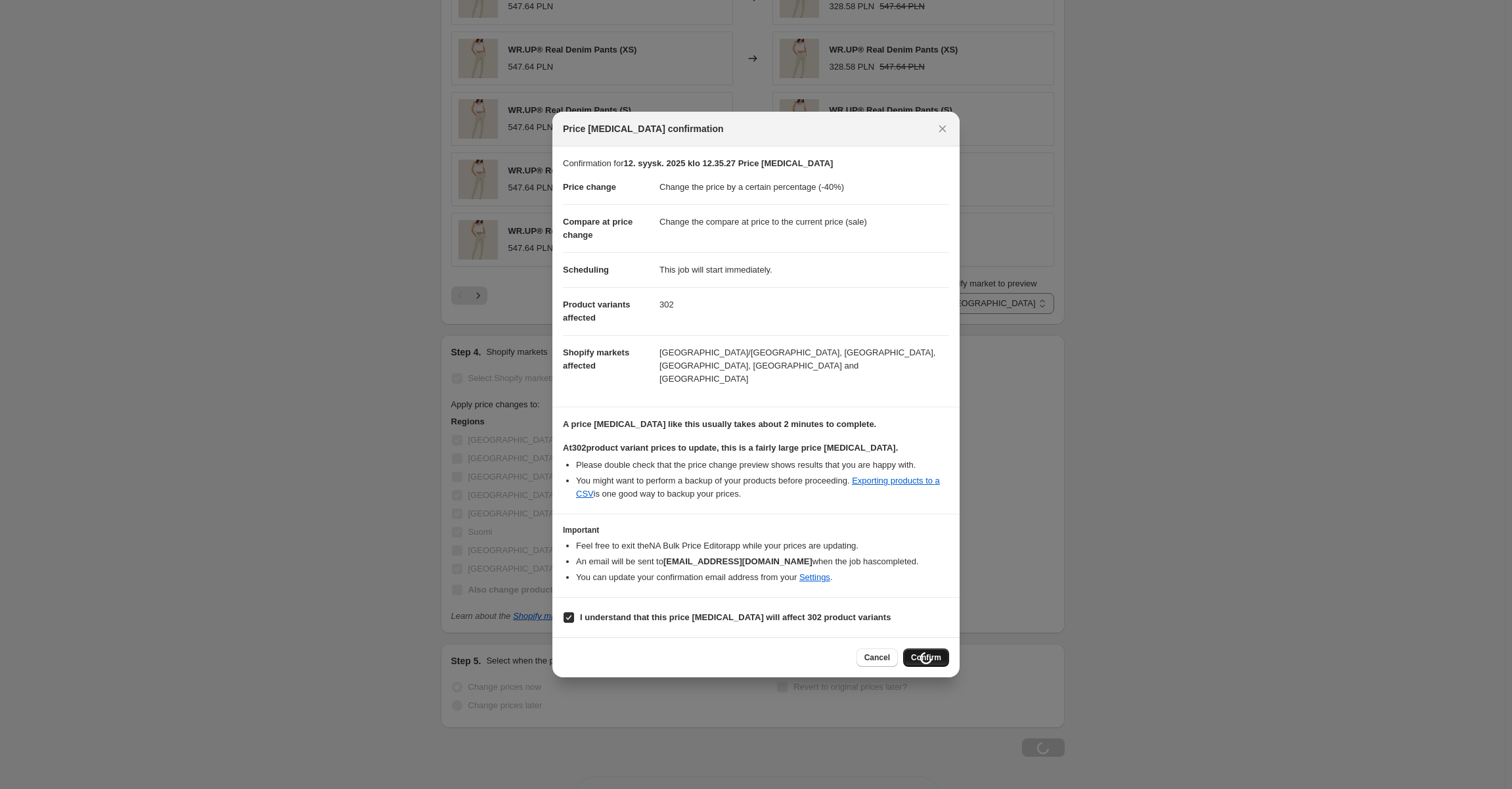
scroll to position [1041, 0]
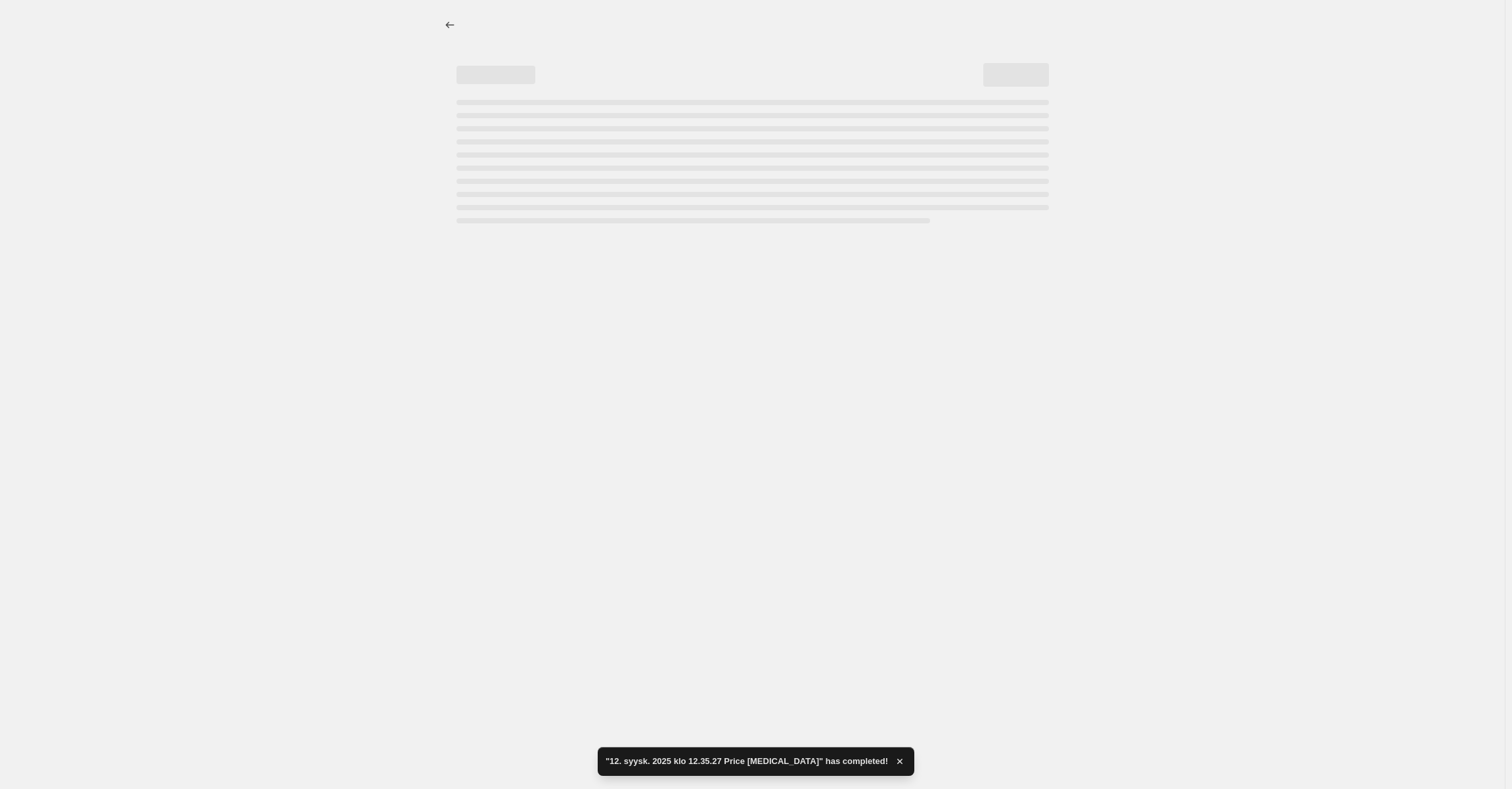
select select "percentage"
select select "collection"
select select "99453894980"
